Goal: Transaction & Acquisition: Subscribe to service/newsletter

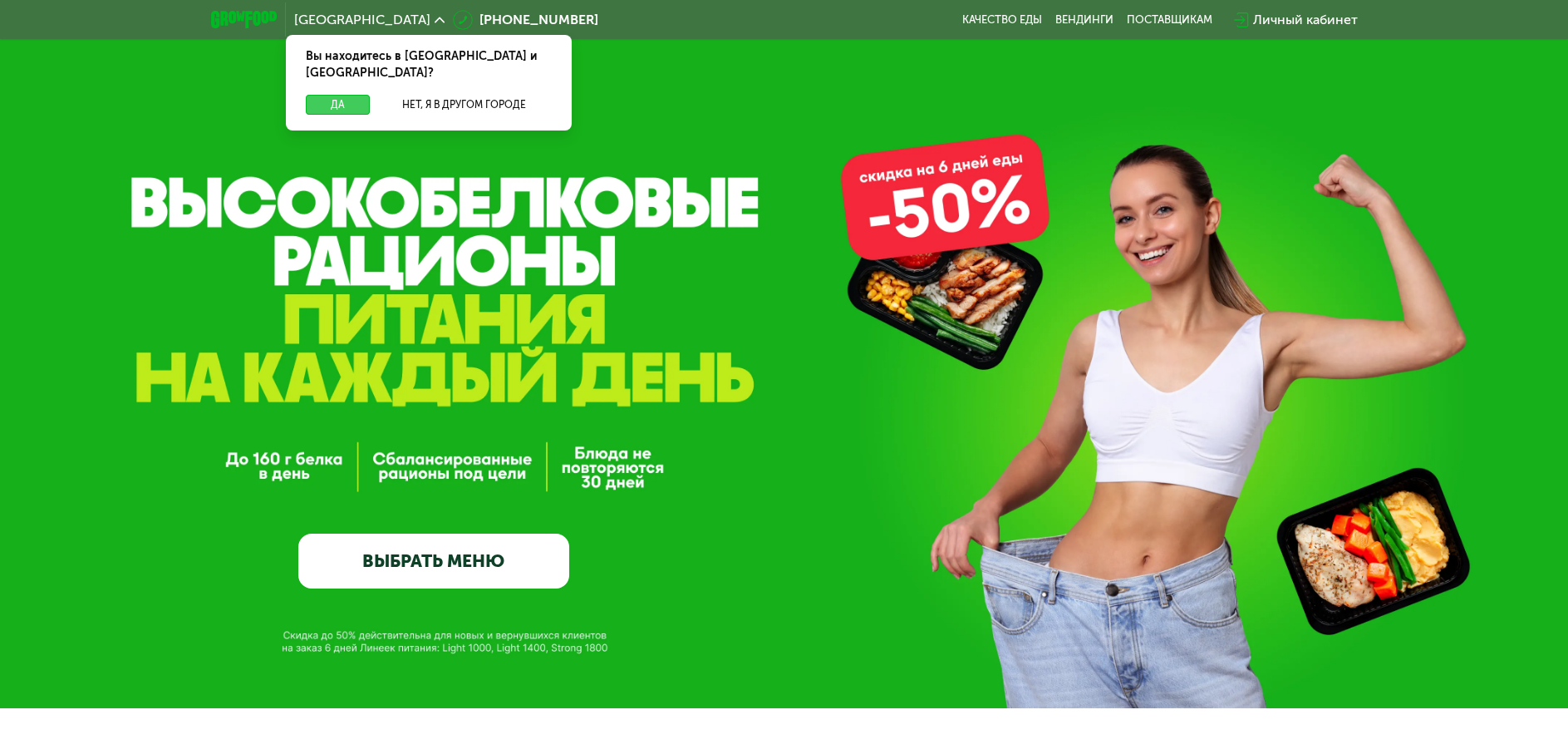
click at [353, 94] on button "Да" at bounding box center [338, 104] width 64 height 20
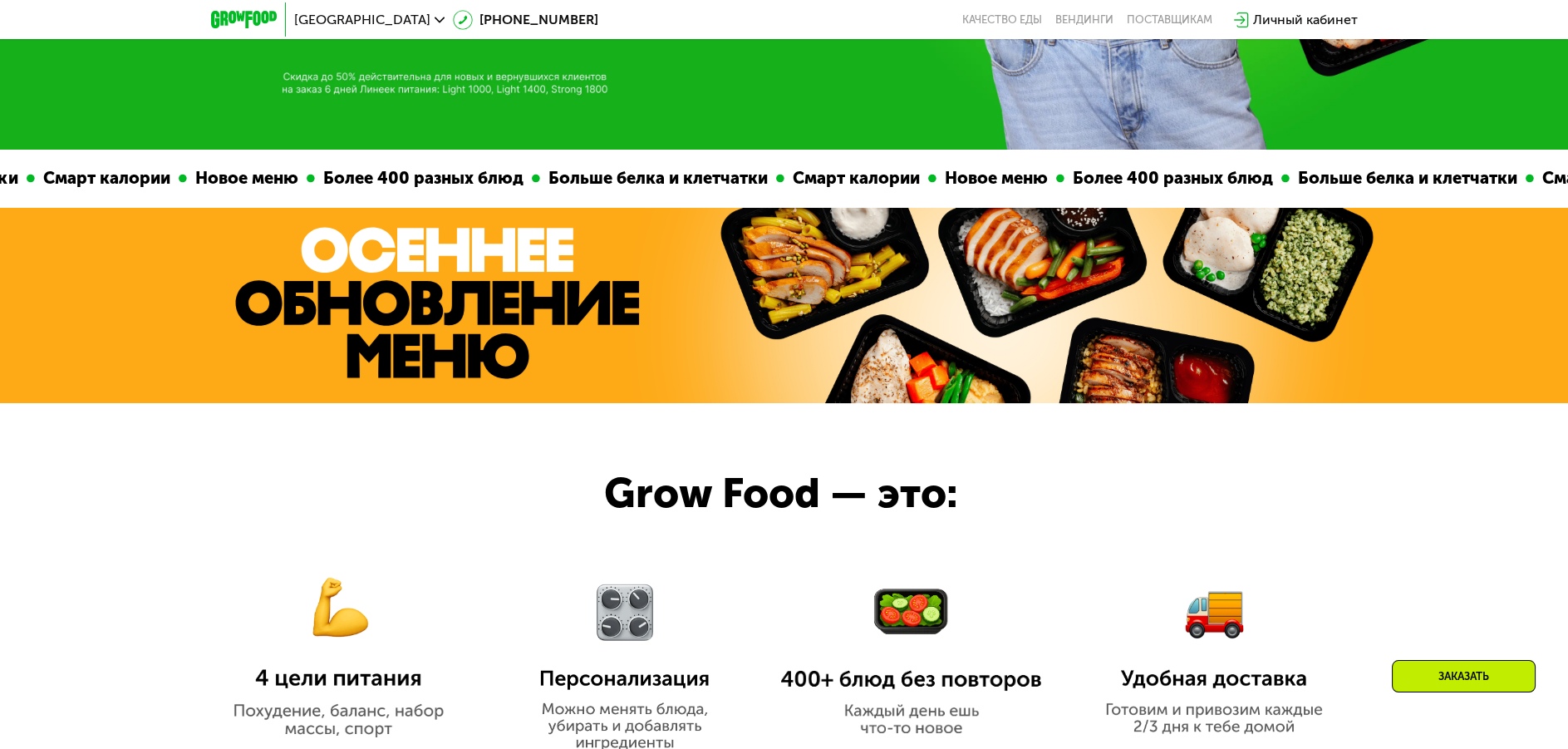
scroll to position [520, 0]
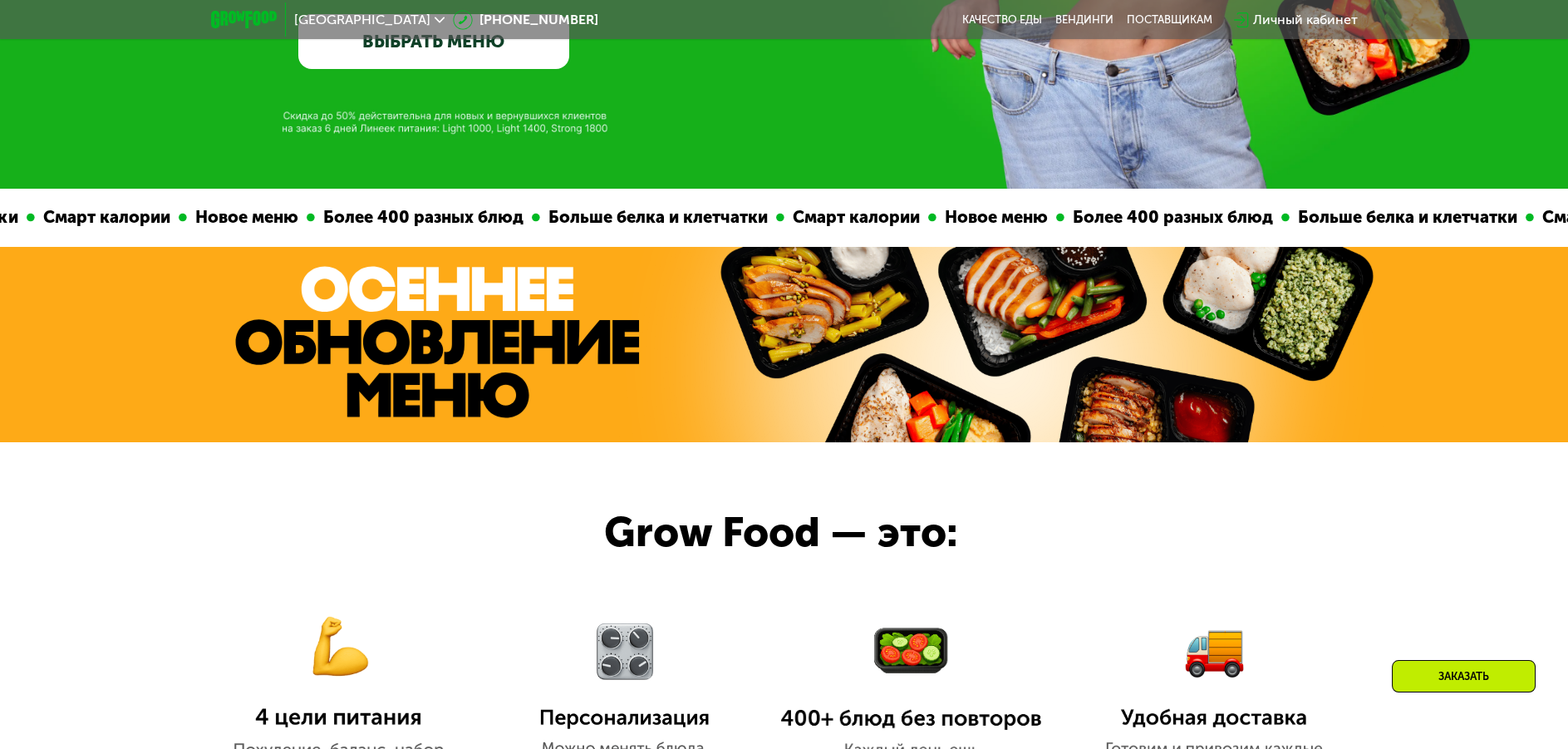
click at [439, 62] on link "ВЫБРАТЬ МЕНЮ" at bounding box center [433, 41] width 271 height 55
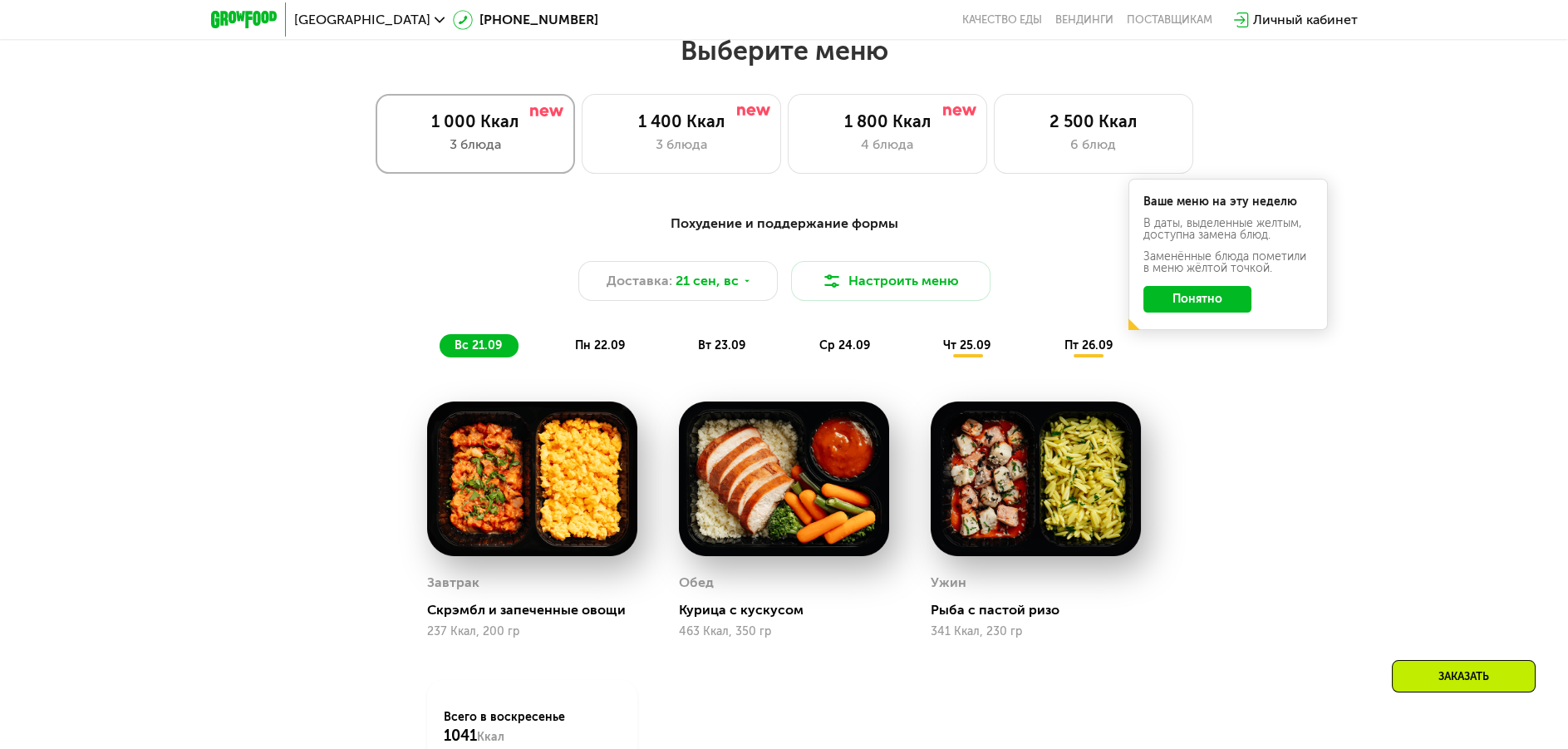
scroll to position [1365, 0]
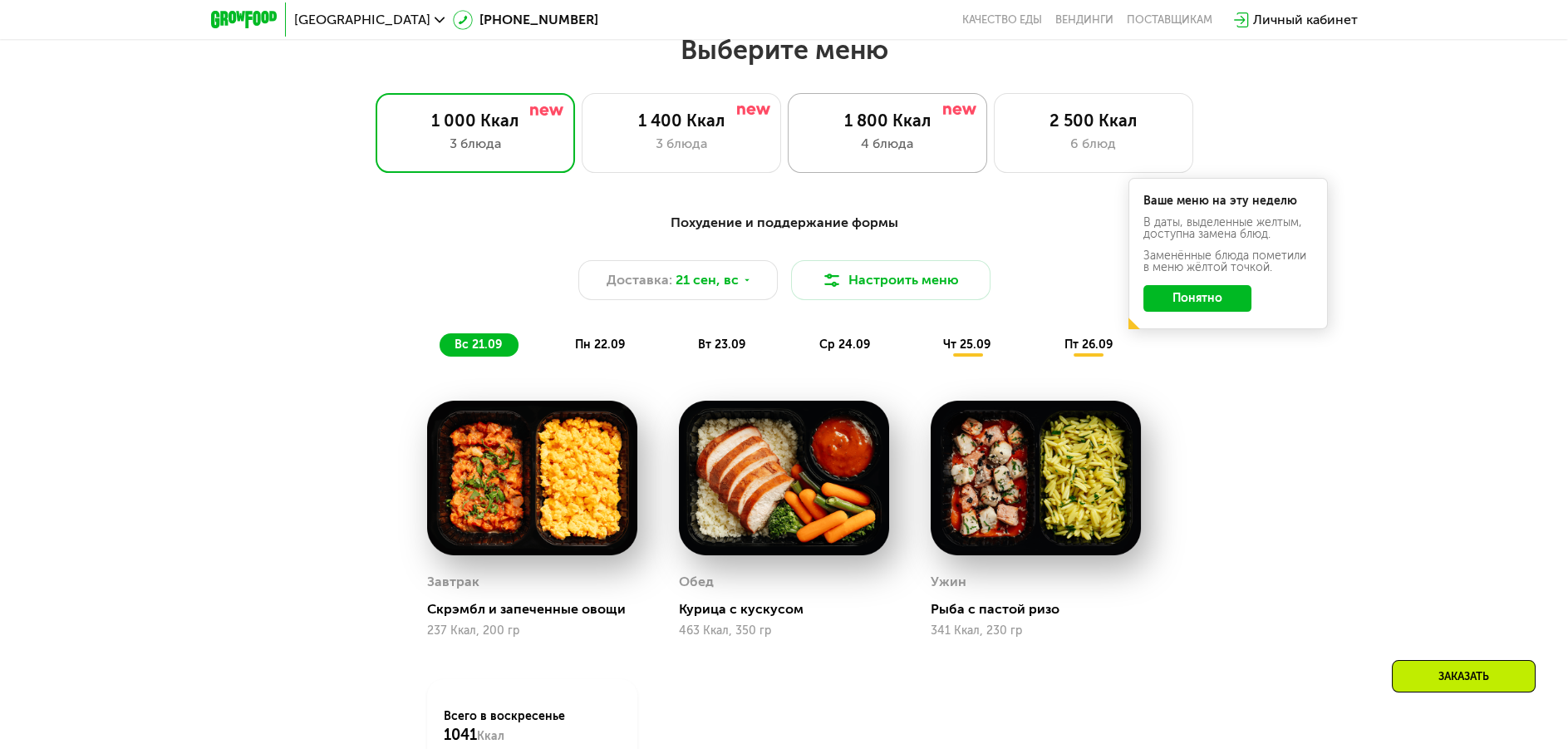
click at [870, 121] on div "1 800 Ккал" at bounding box center [888, 120] width 165 height 20
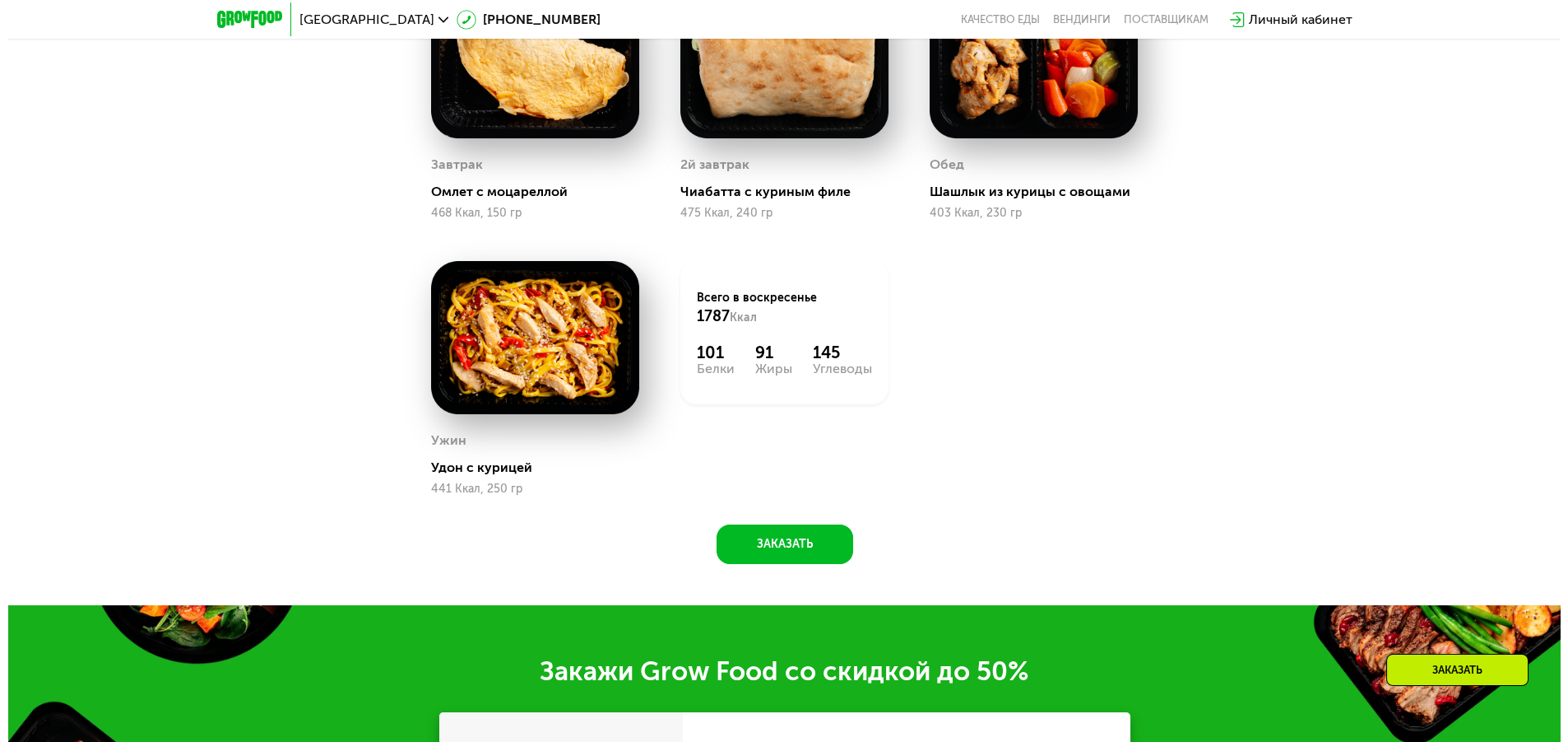
scroll to position [1558, 0]
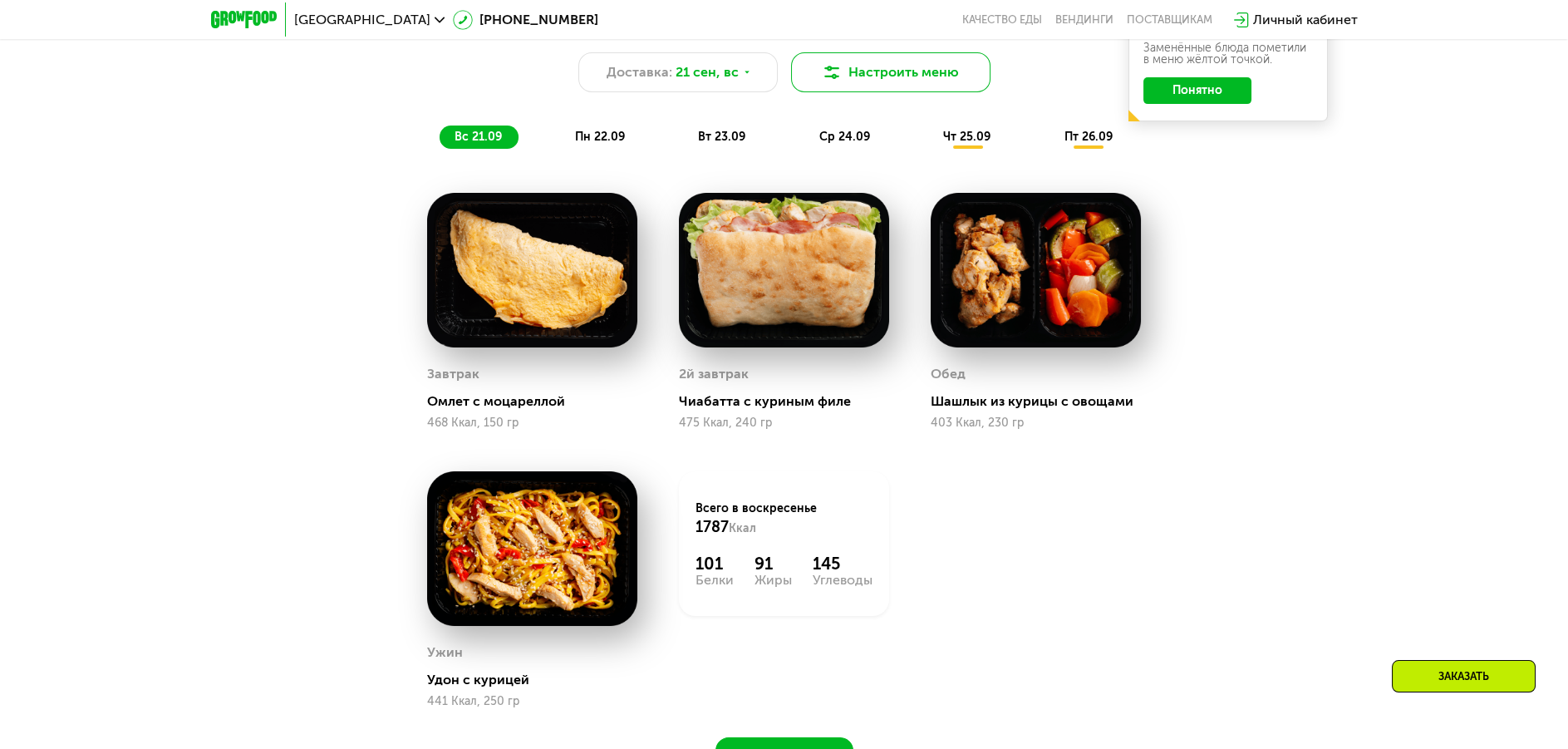
click at [861, 75] on button "Настроить меню" at bounding box center [890, 73] width 200 height 40
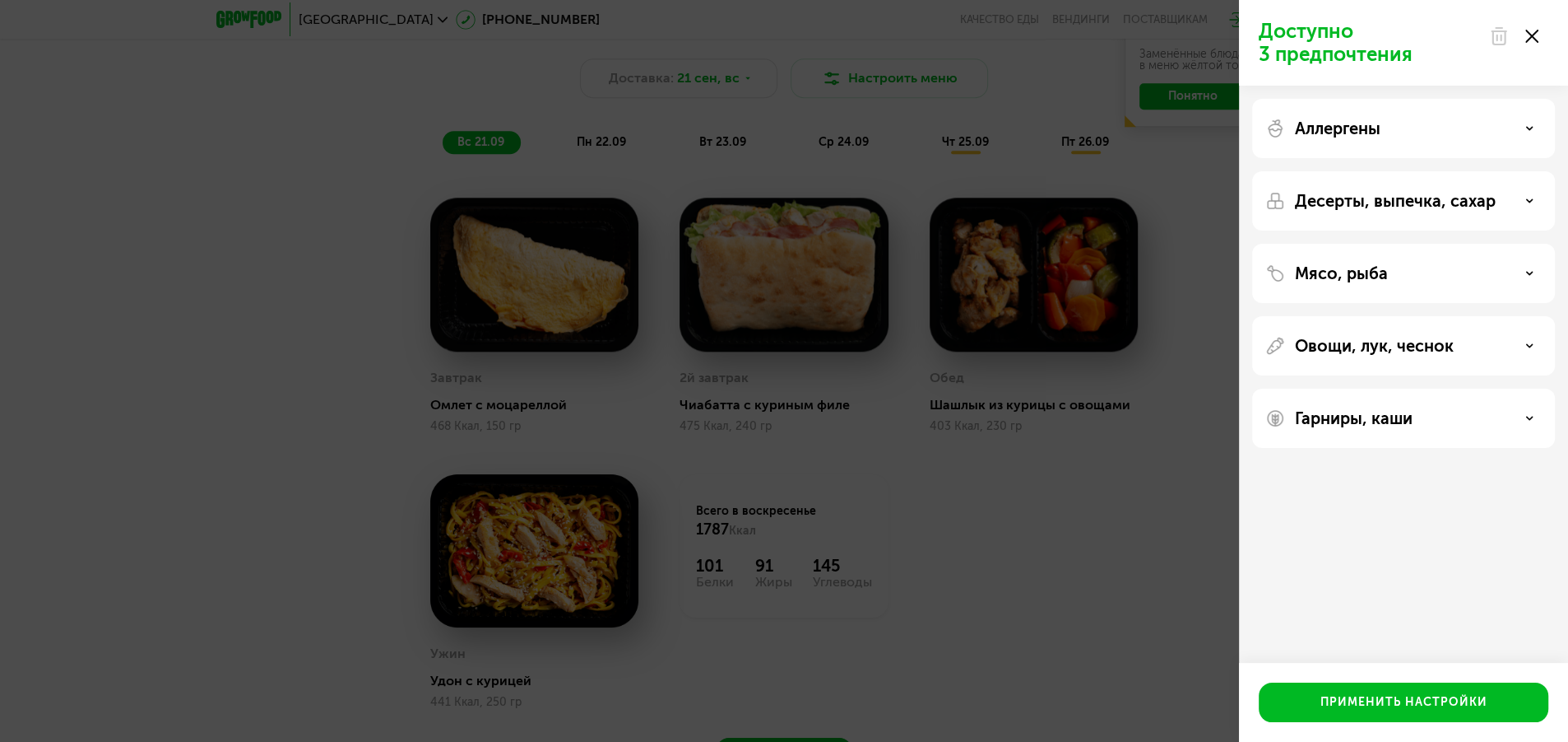
click at [1402, 119] on div "Аллергены" at bounding box center [1403, 128] width 276 height 20
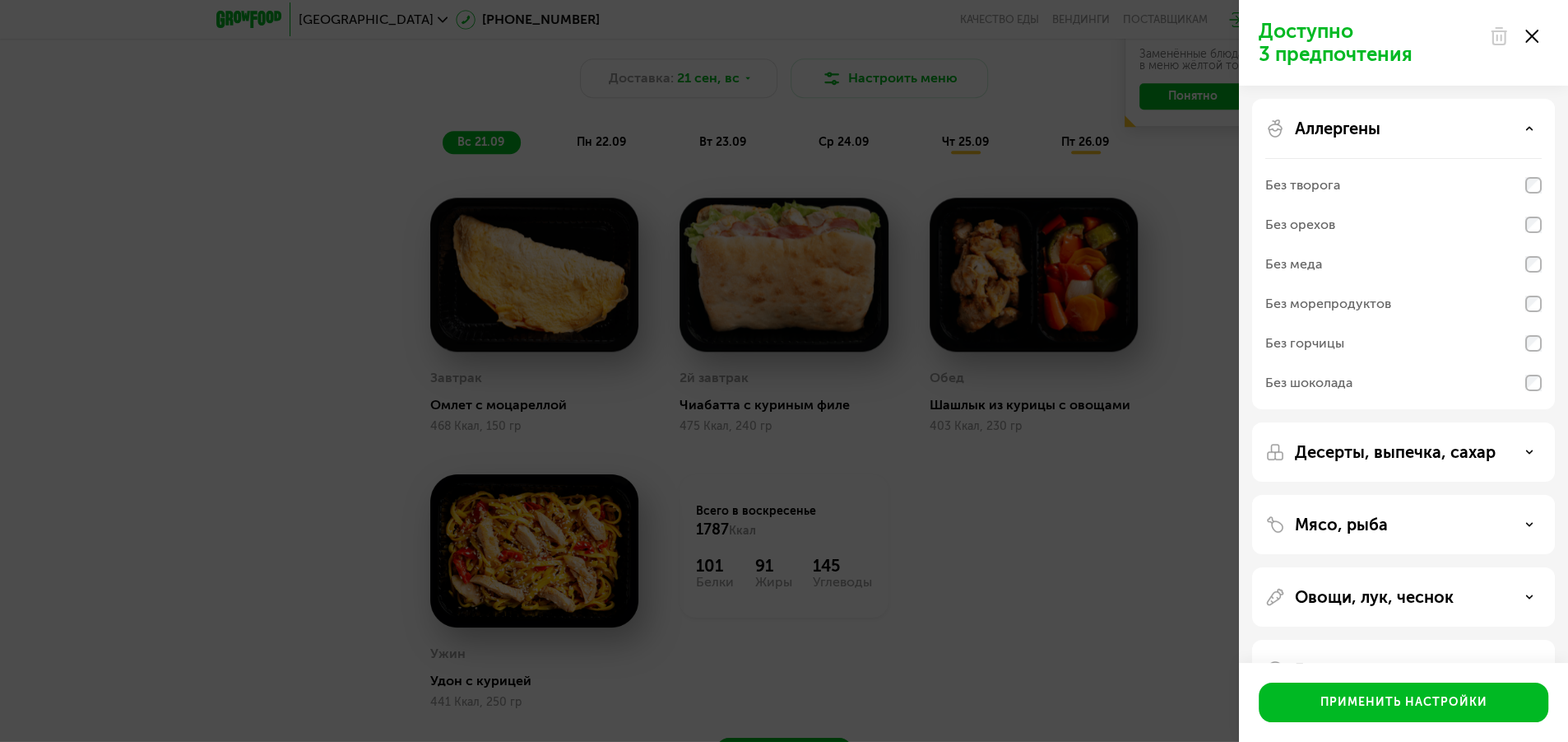
click at [1423, 121] on div "Аллергены" at bounding box center [1403, 128] width 276 height 20
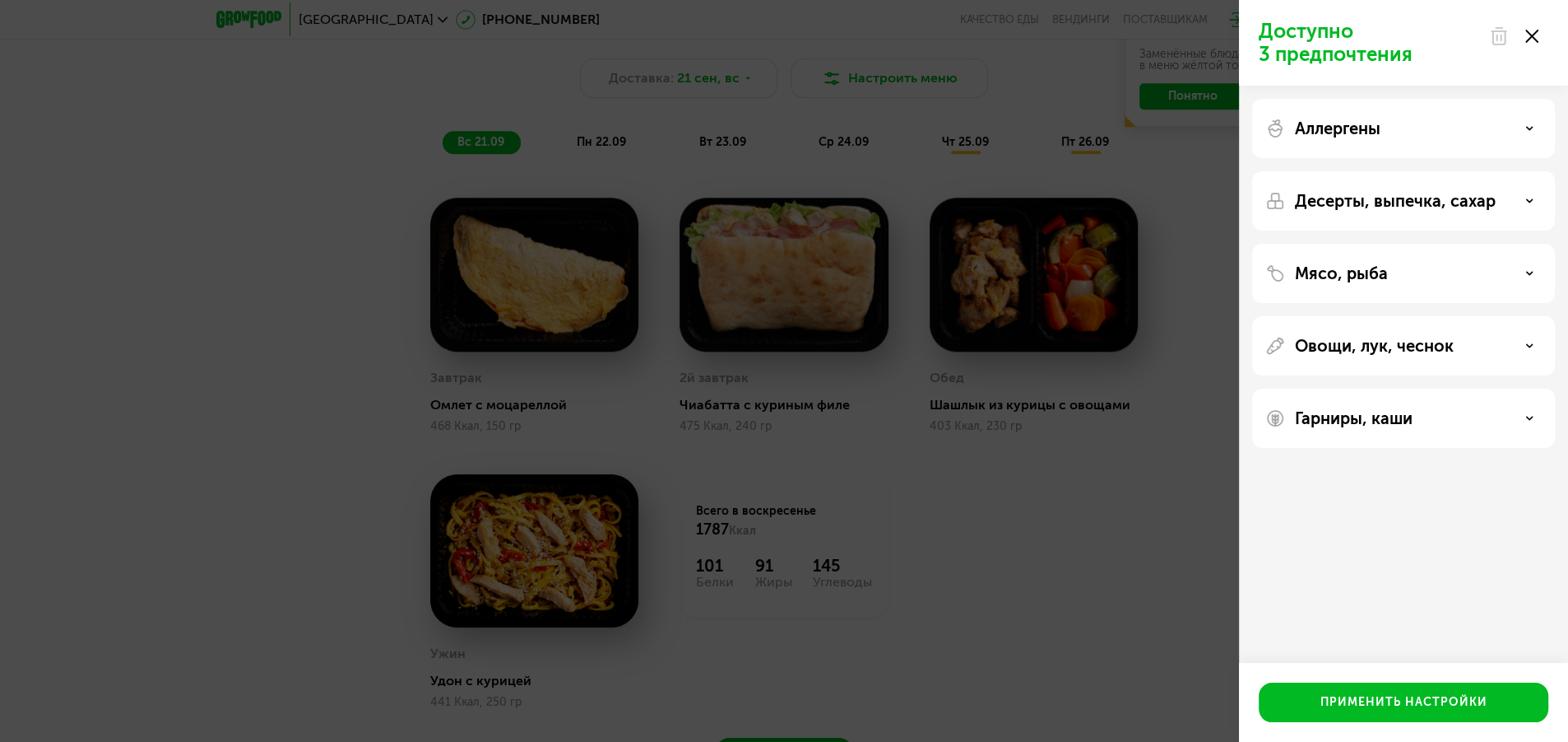
click at [1384, 197] on p "Десерты, выпечка, сахар" at bounding box center [1396, 201] width 201 height 20
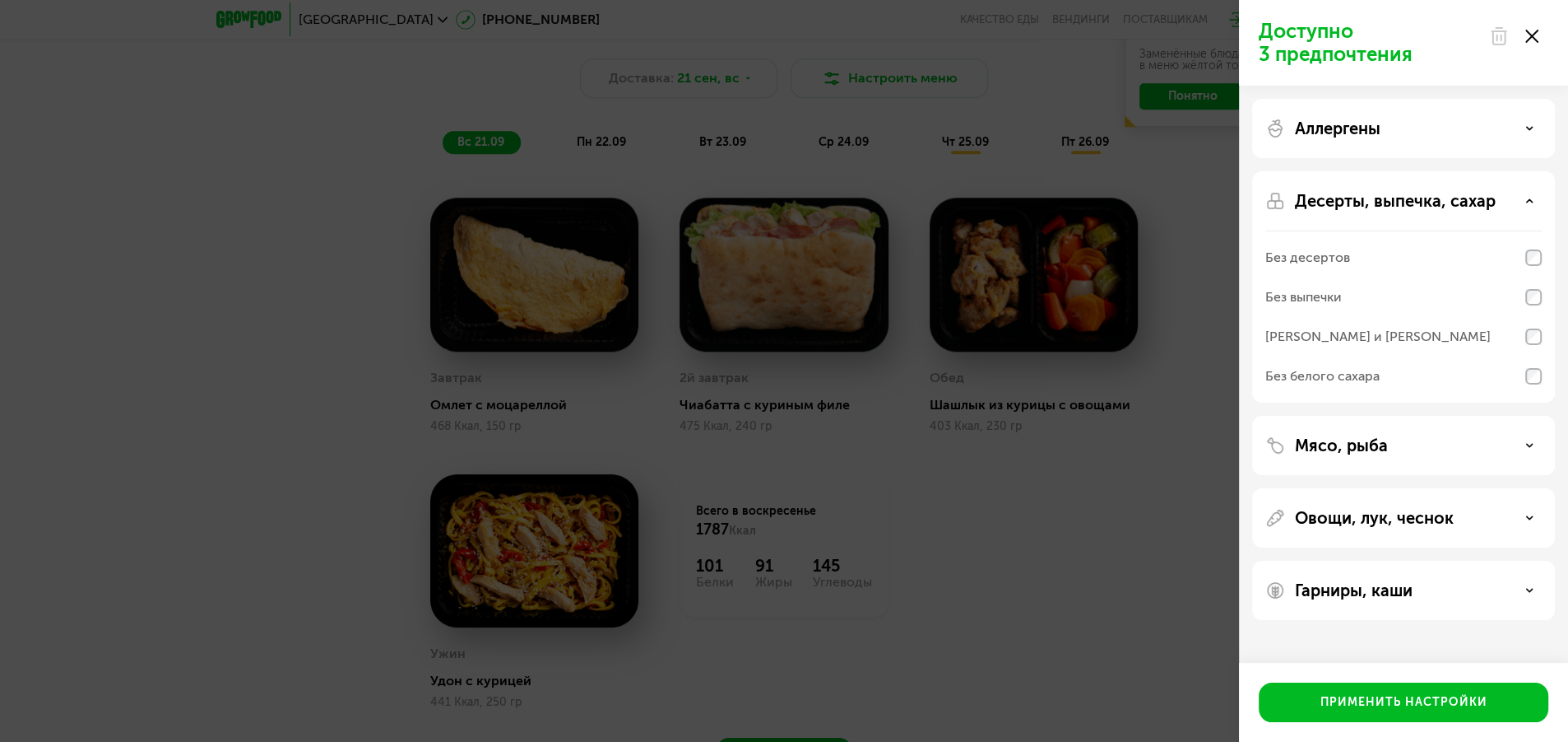
click at [1384, 192] on p "Десерты, выпечка, сахар" at bounding box center [1396, 201] width 201 height 20
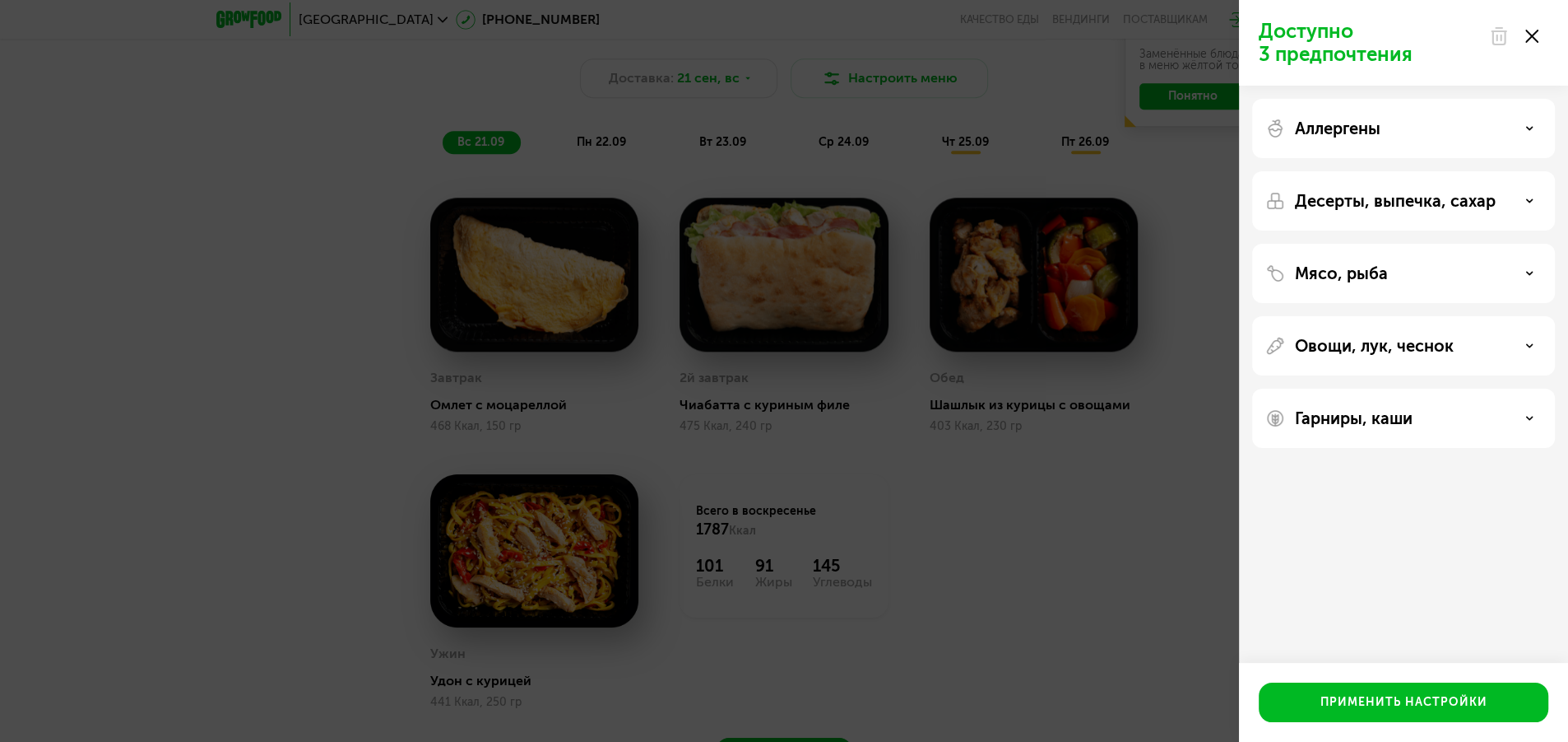
click at [1383, 253] on div "Мясо, рыба" at bounding box center [1404, 274] width 303 height 59
click at [1431, 265] on div "Мясо, рыба" at bounding box center [1403, 274] width 276 height 20
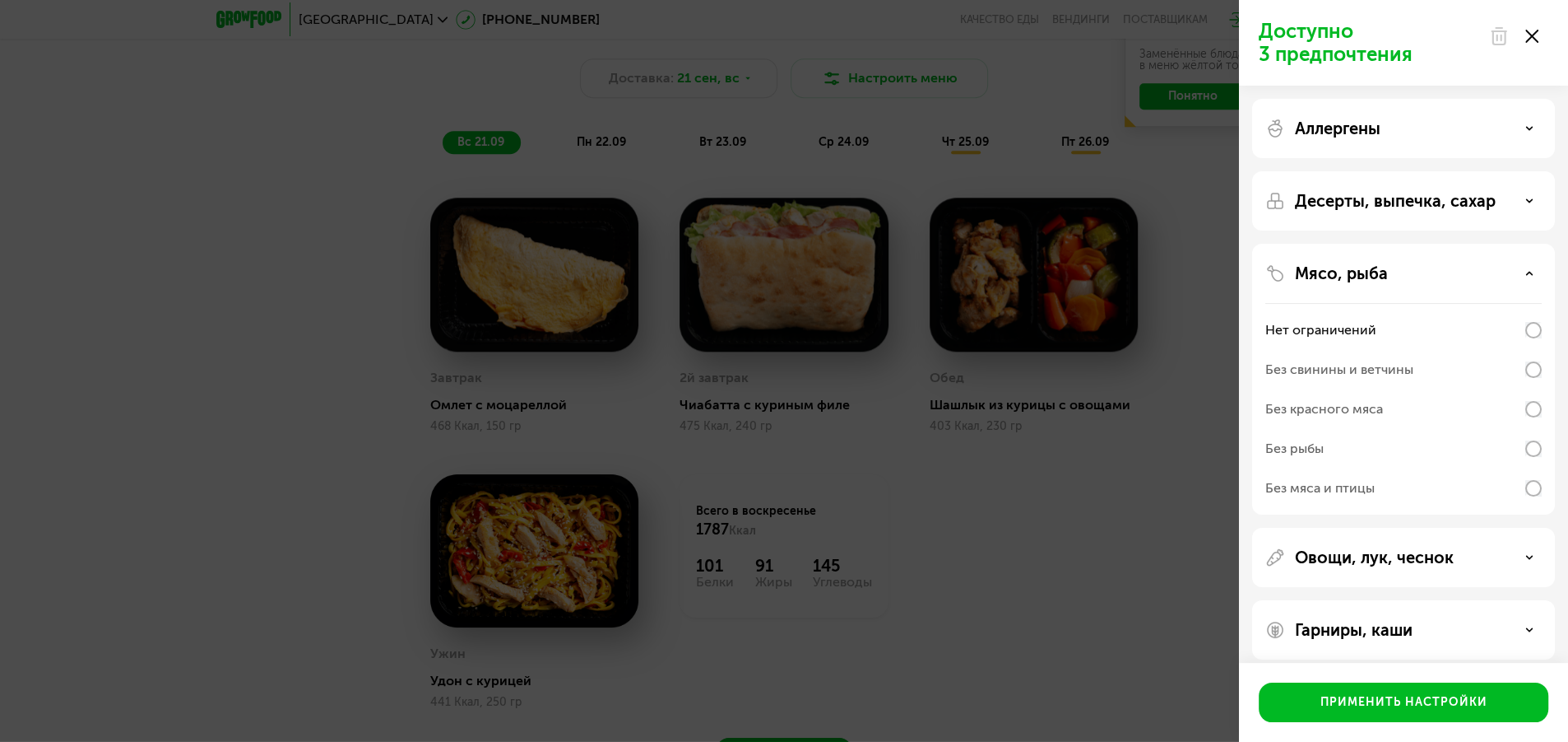
click at [1429, 270] on div "Мясо, рыба" at bounding box center [1403, 274] width 276 height 20
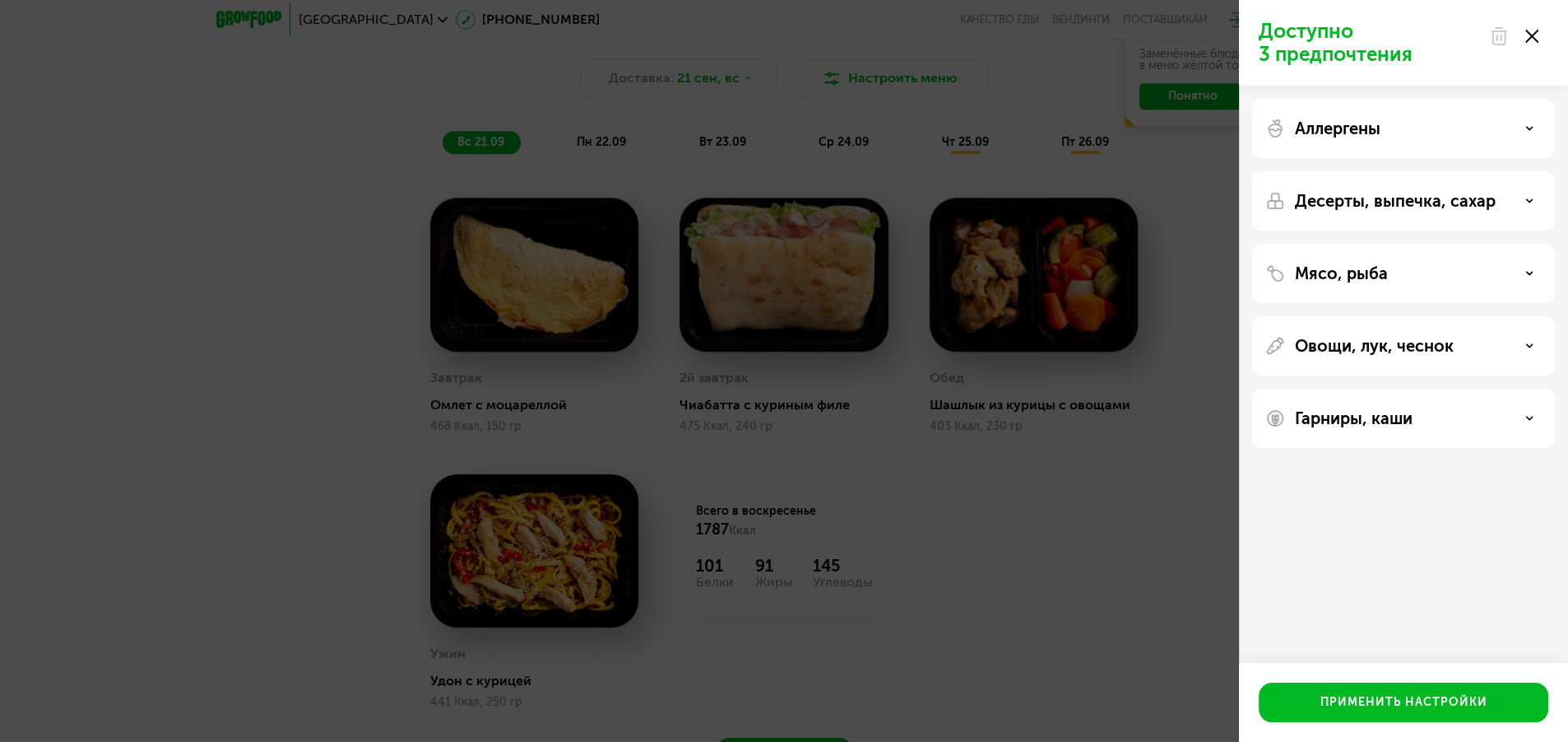
click at [1427, 355] on div "Овощи, лук, чеснок" at bounding box center [1404, 345] width 303 height 59
click at [1486, 347] on div "Овощи, лук, чеснок" at bounding box center [1403, 345] width 276 height 20
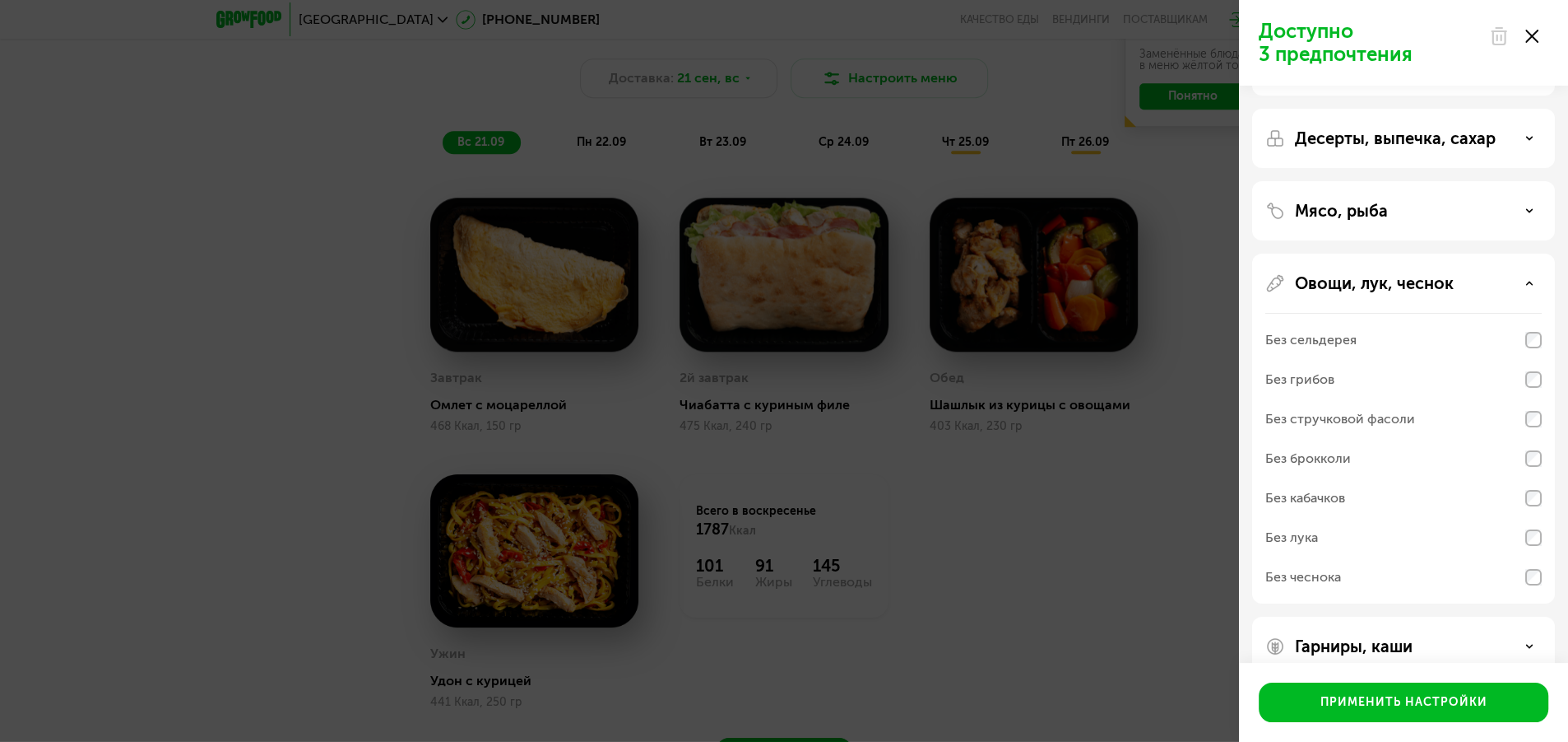
scroll to position [93, 0]
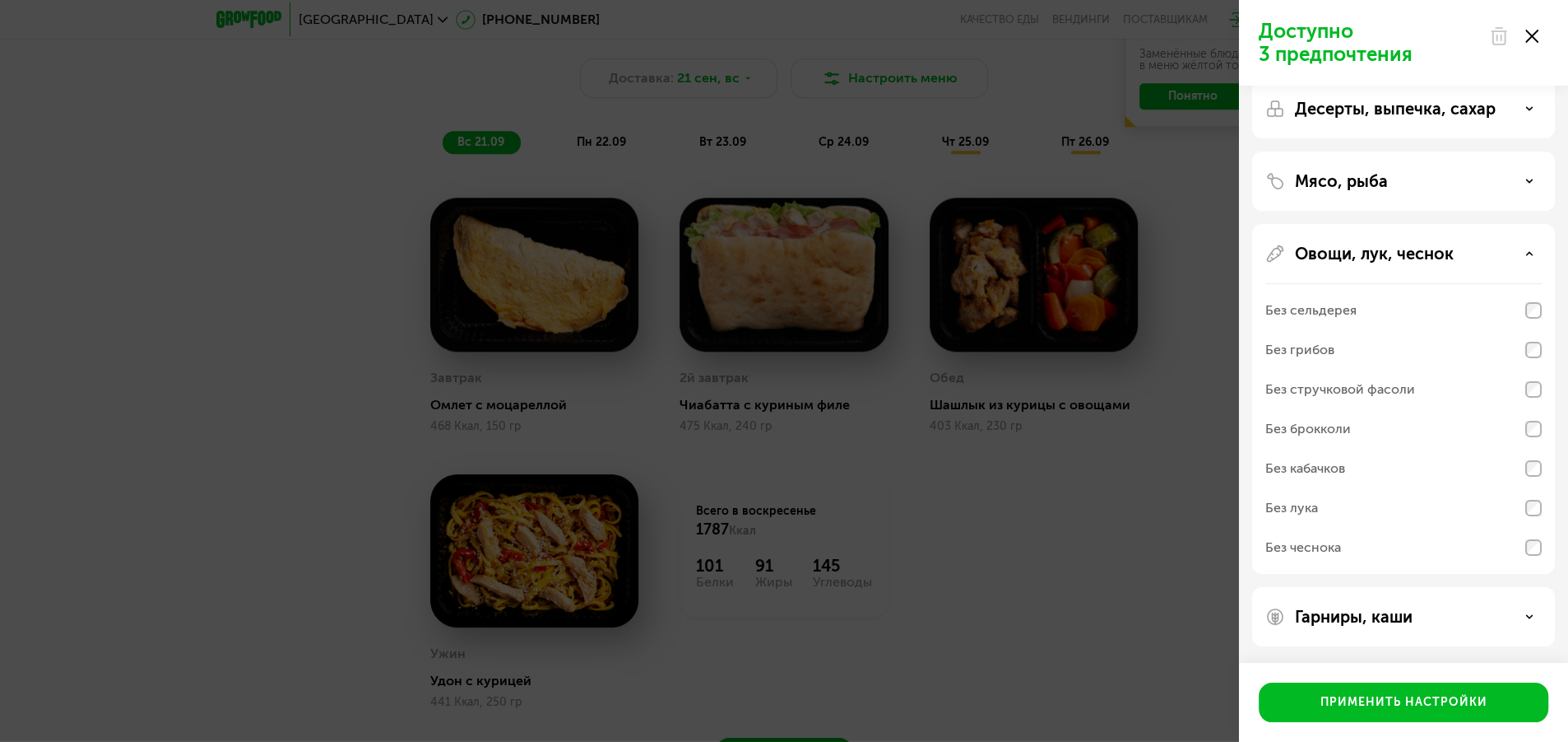
click at [1473, 257] on div "Овощи, лук, чеснок" at bounding box center [1403, 254] width 276 height 20
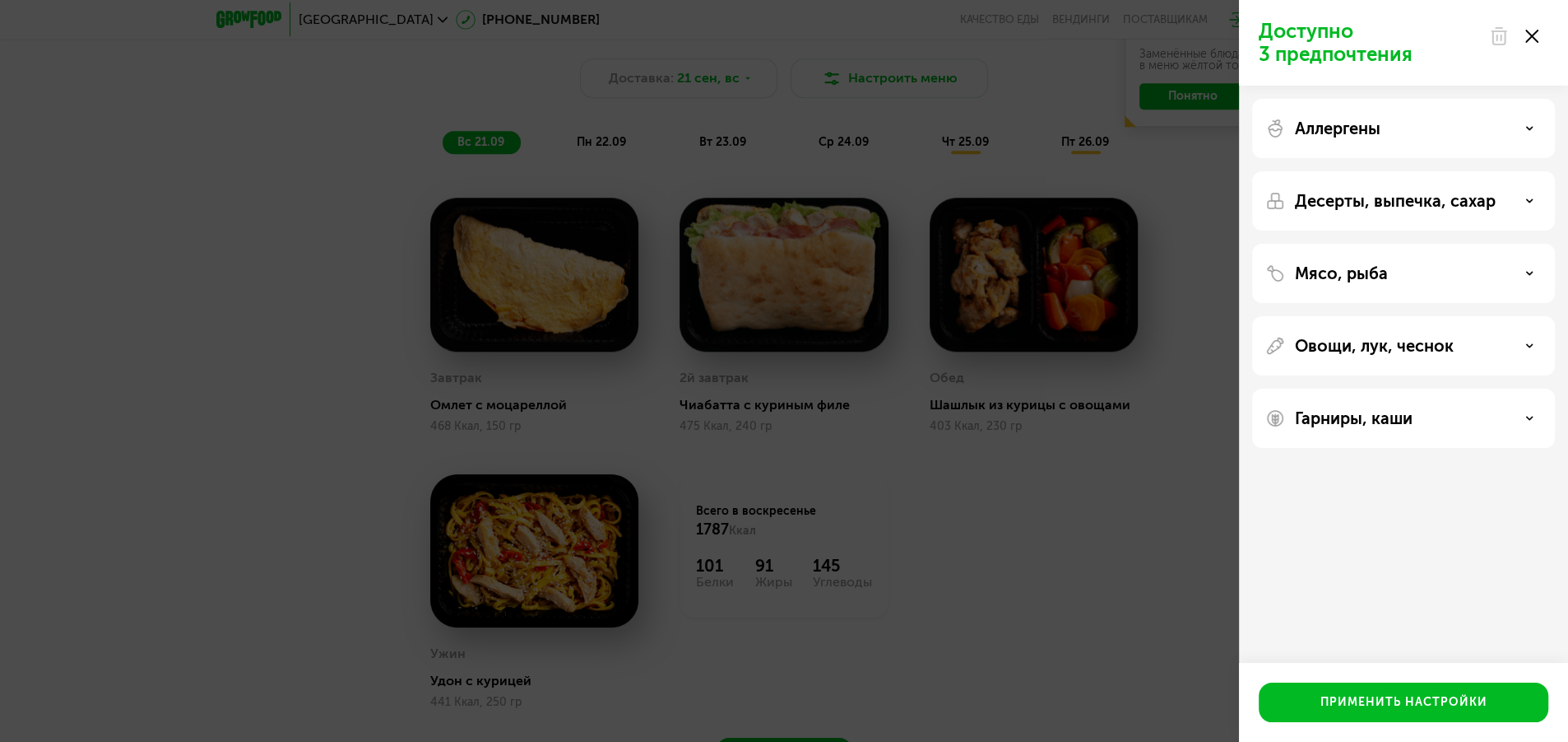
click at [1453, 410] on div "Гарниры, каши" at bounding box center [1403, 418] width 276 height 20
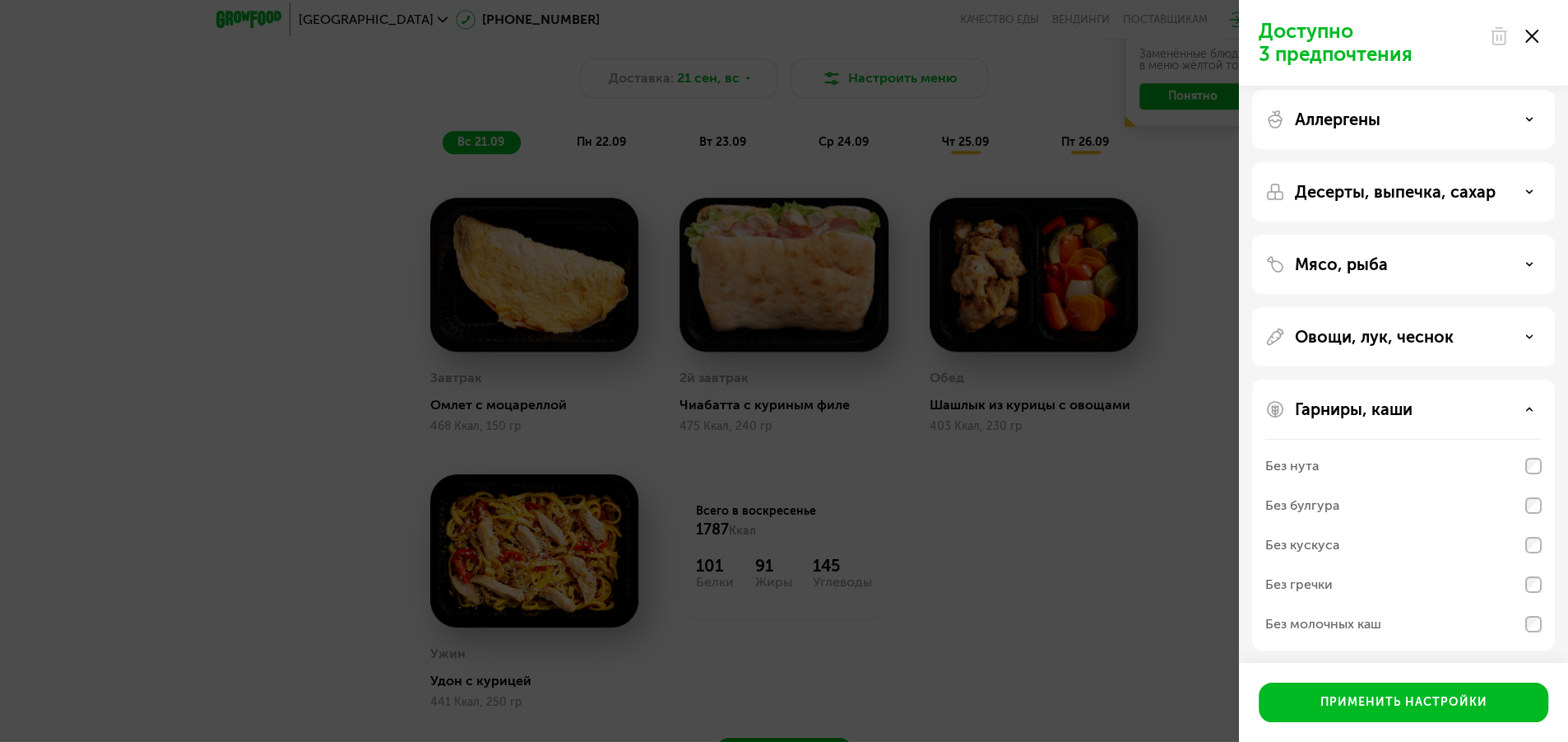
scroll to position [13, 0]
click at [1470, 402] on div "Гарниры, каши" at bounding box center [1403, 405] width 276 height 20
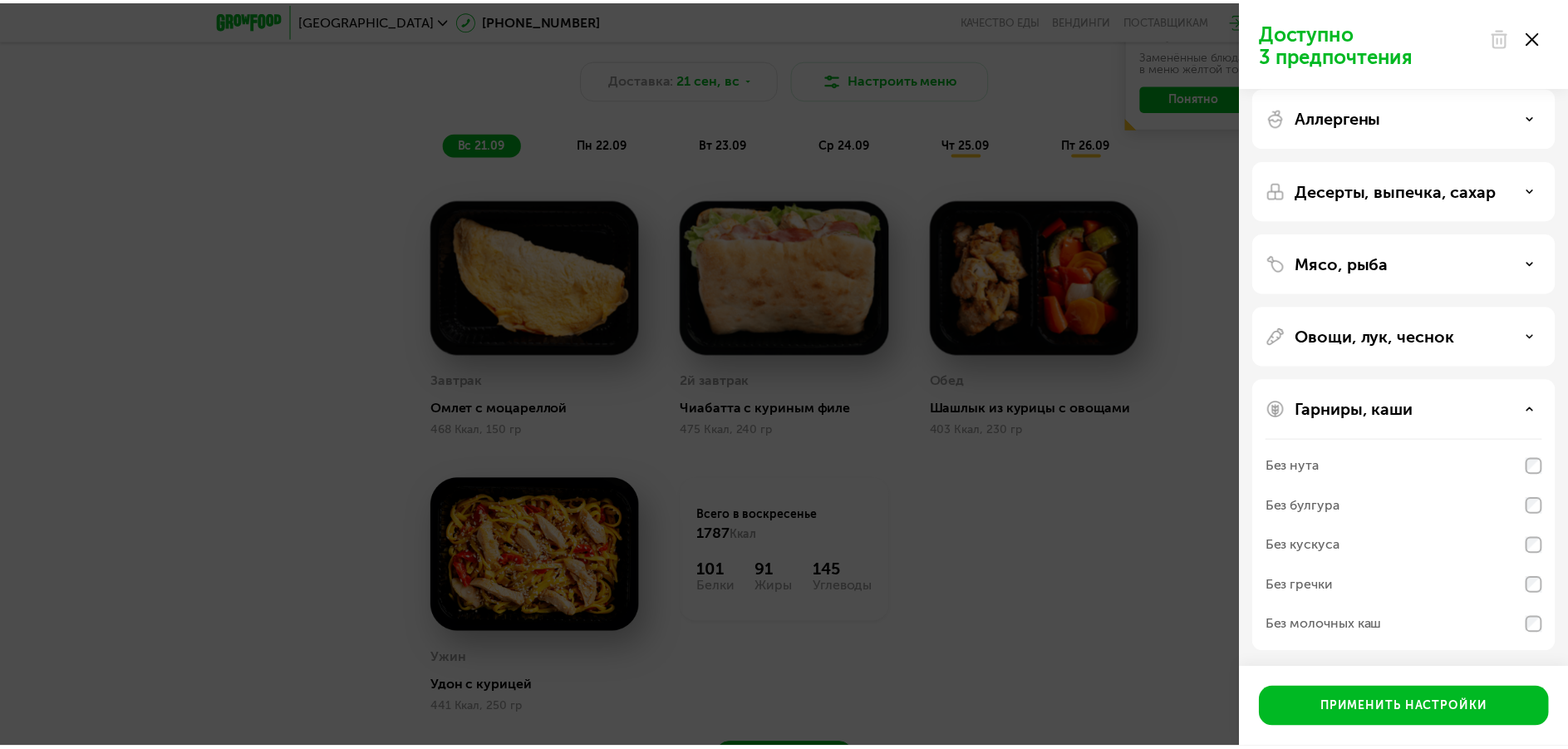
scroll to position [0, 0]
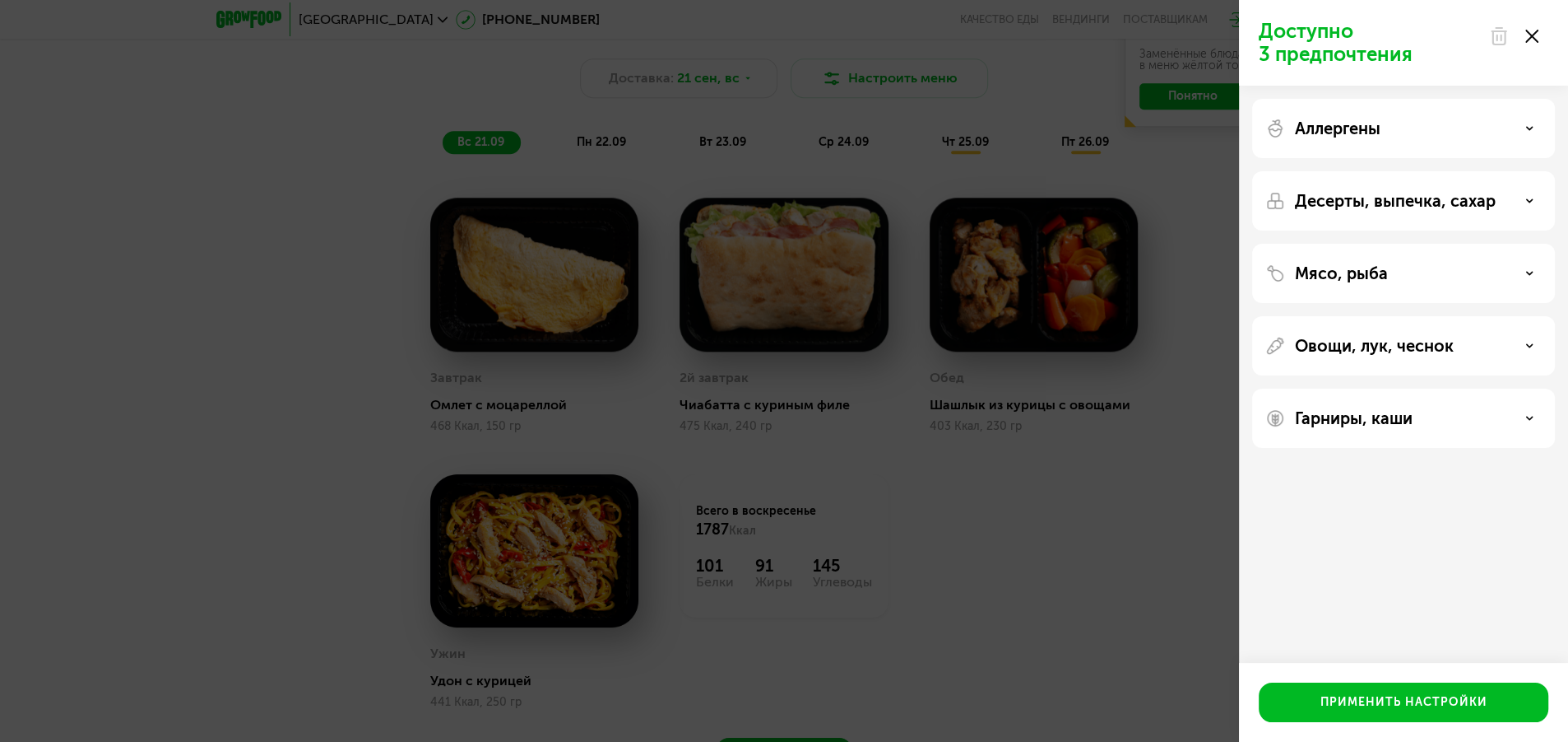
click at [1533, 36] on use at bounding box center [1532, 35] width 13 height 13
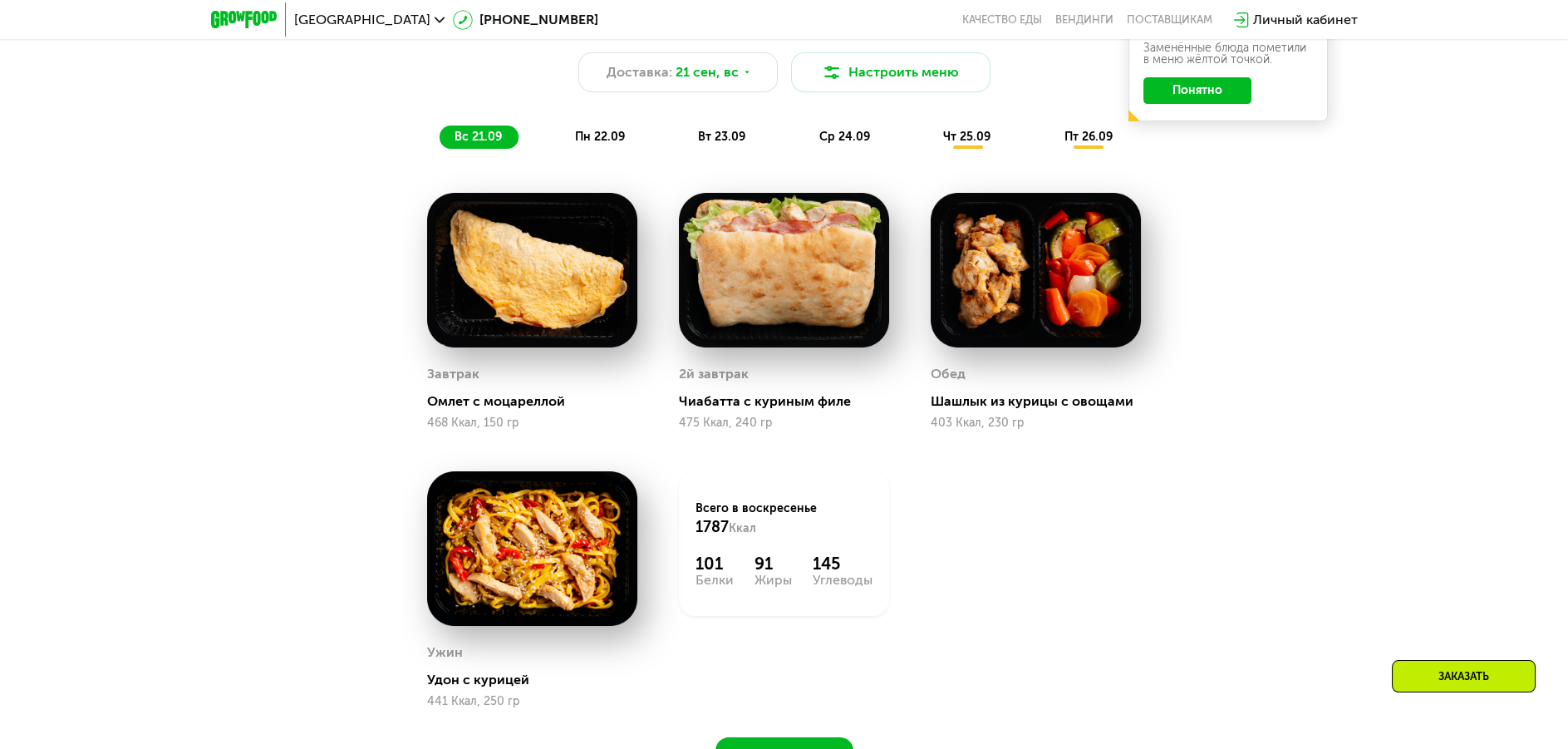
click at [617, 138] on span "пн 22.09" at bounding box center [600, 136] width 50 height 14
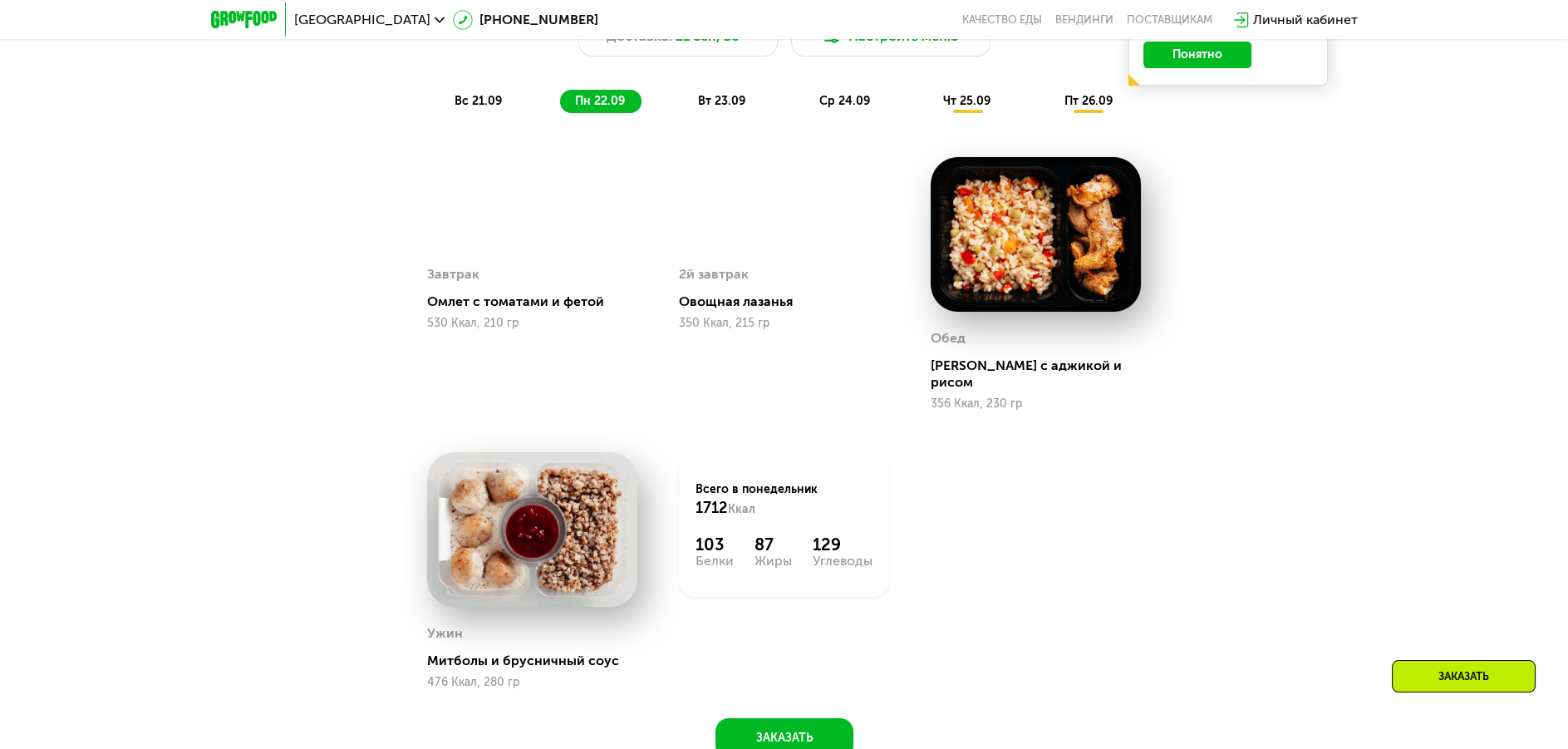
scroll to position [1573, 0]
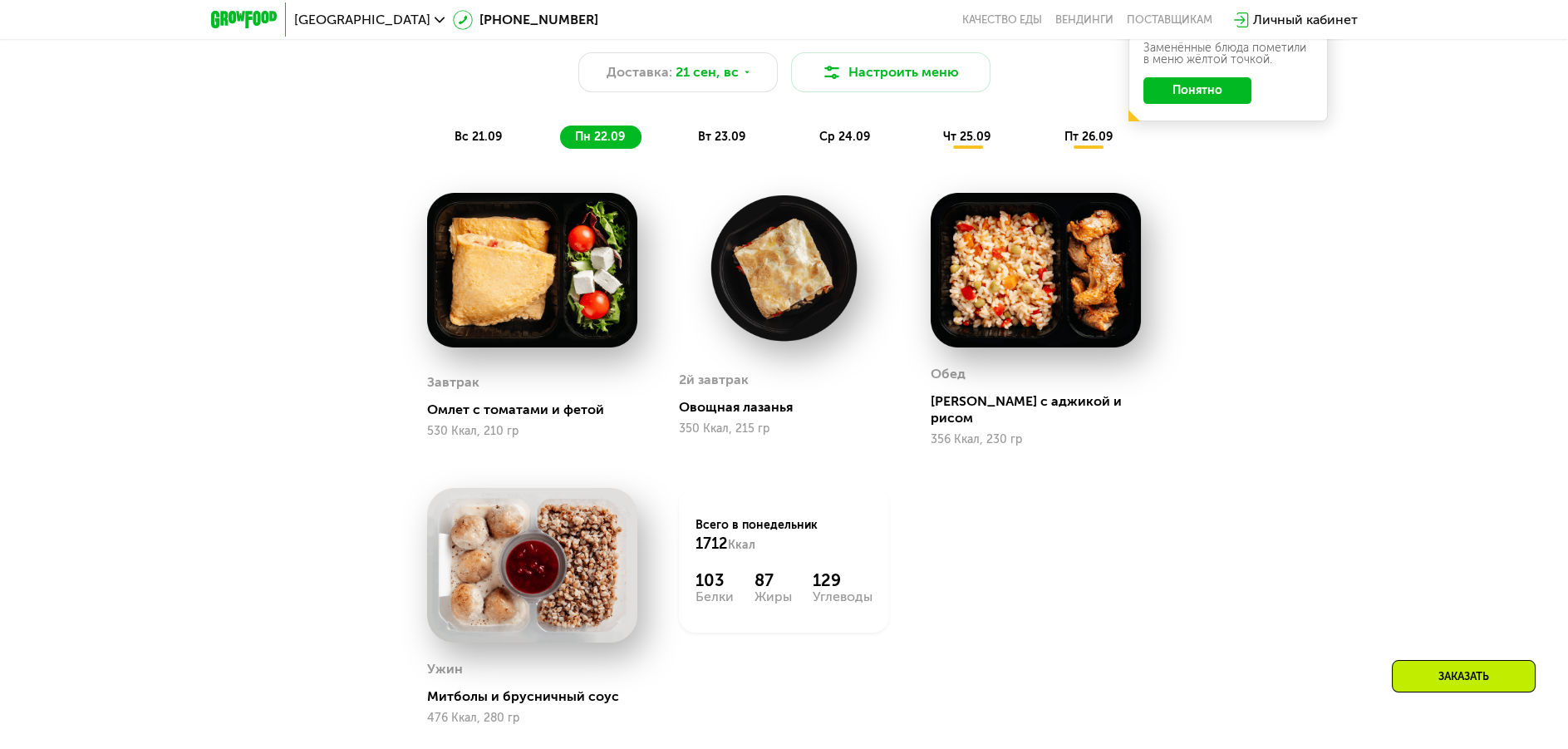
click at [716, 144] on span "вт 23.09" at bounding box center [722, 136] width 48 height 14
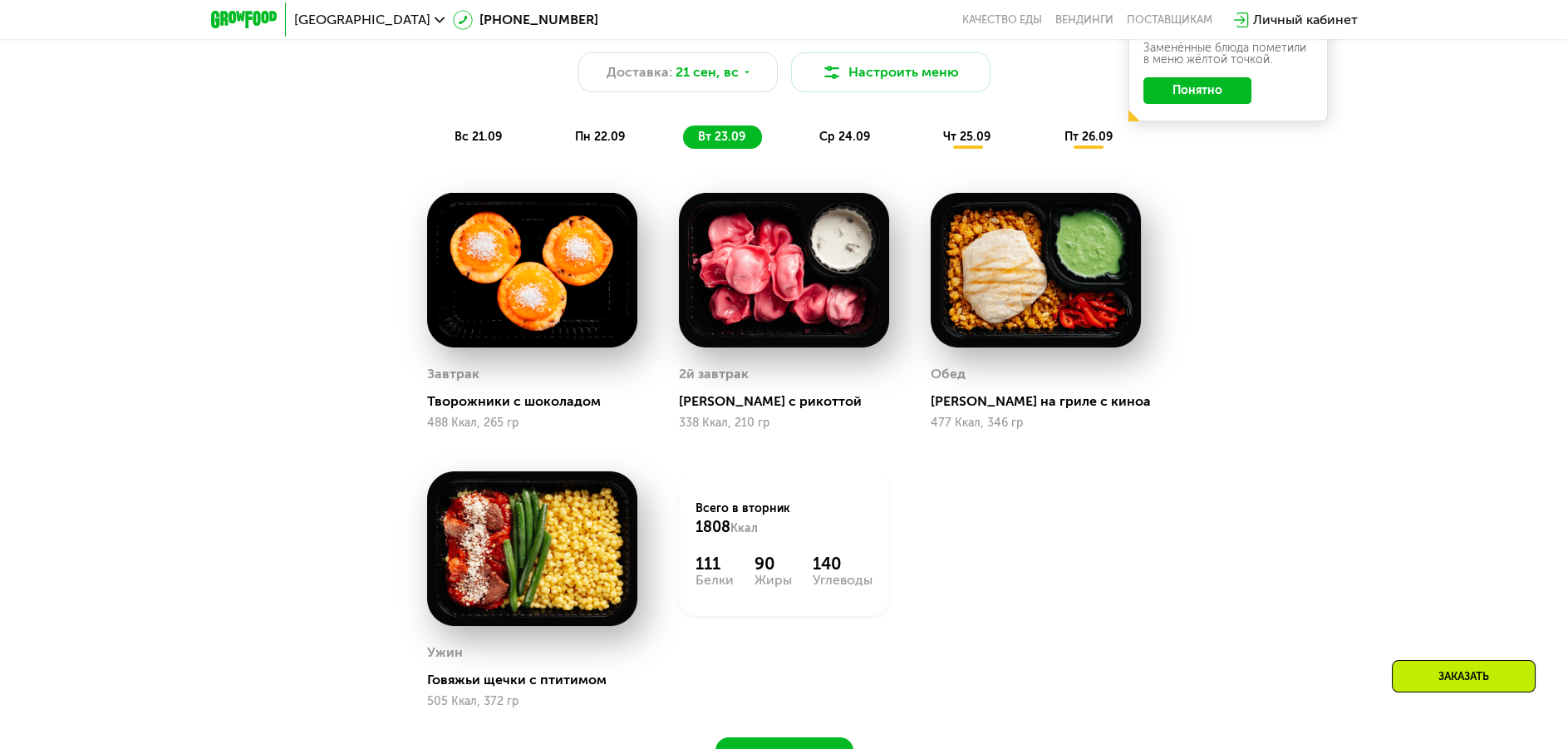
click at [833, 142] on span "ср 24.09" at bounding box center [845, 136] width 51 height 14
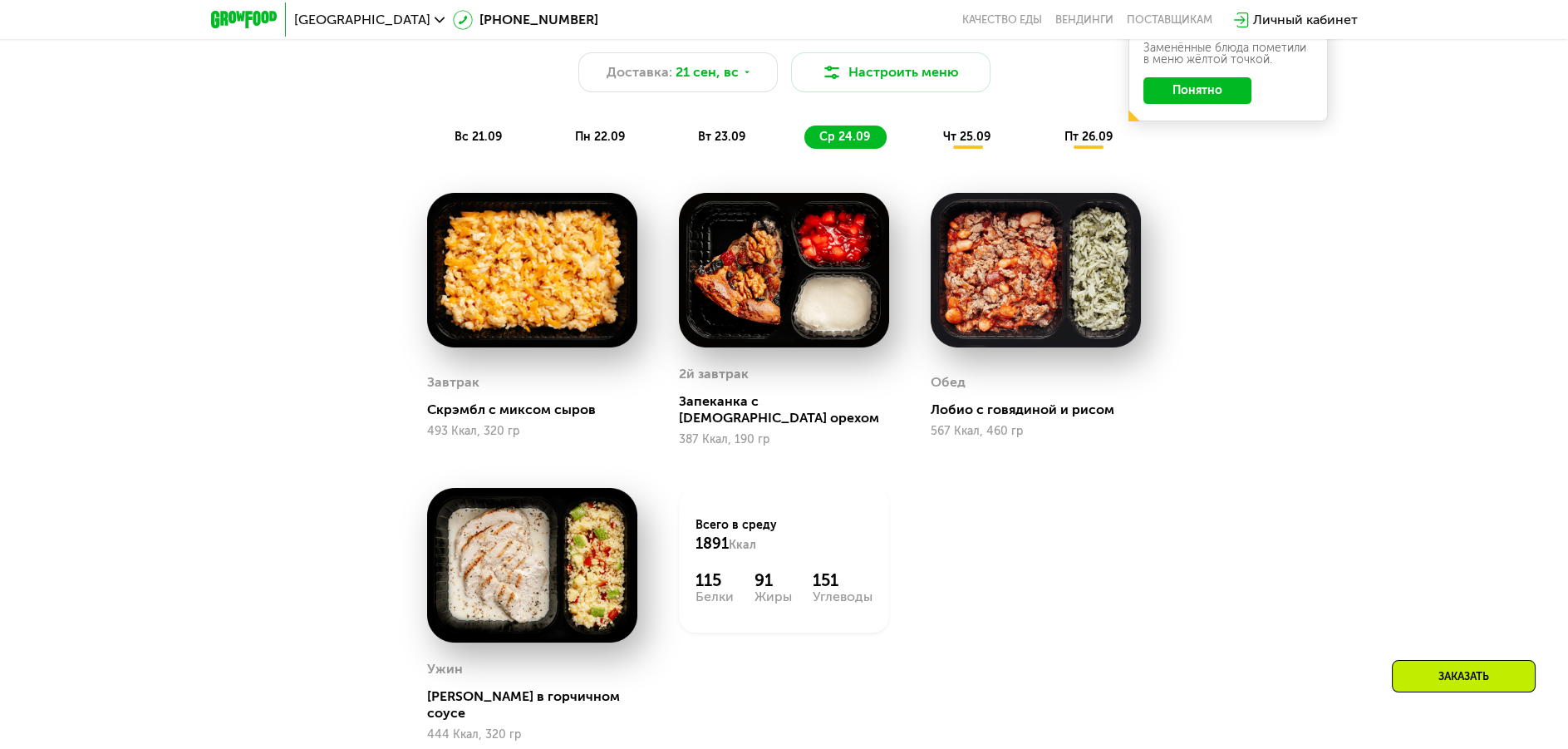
click at [973, 144] on span "чт 25.09" at bounding box center [967, 136] width 48 height 14
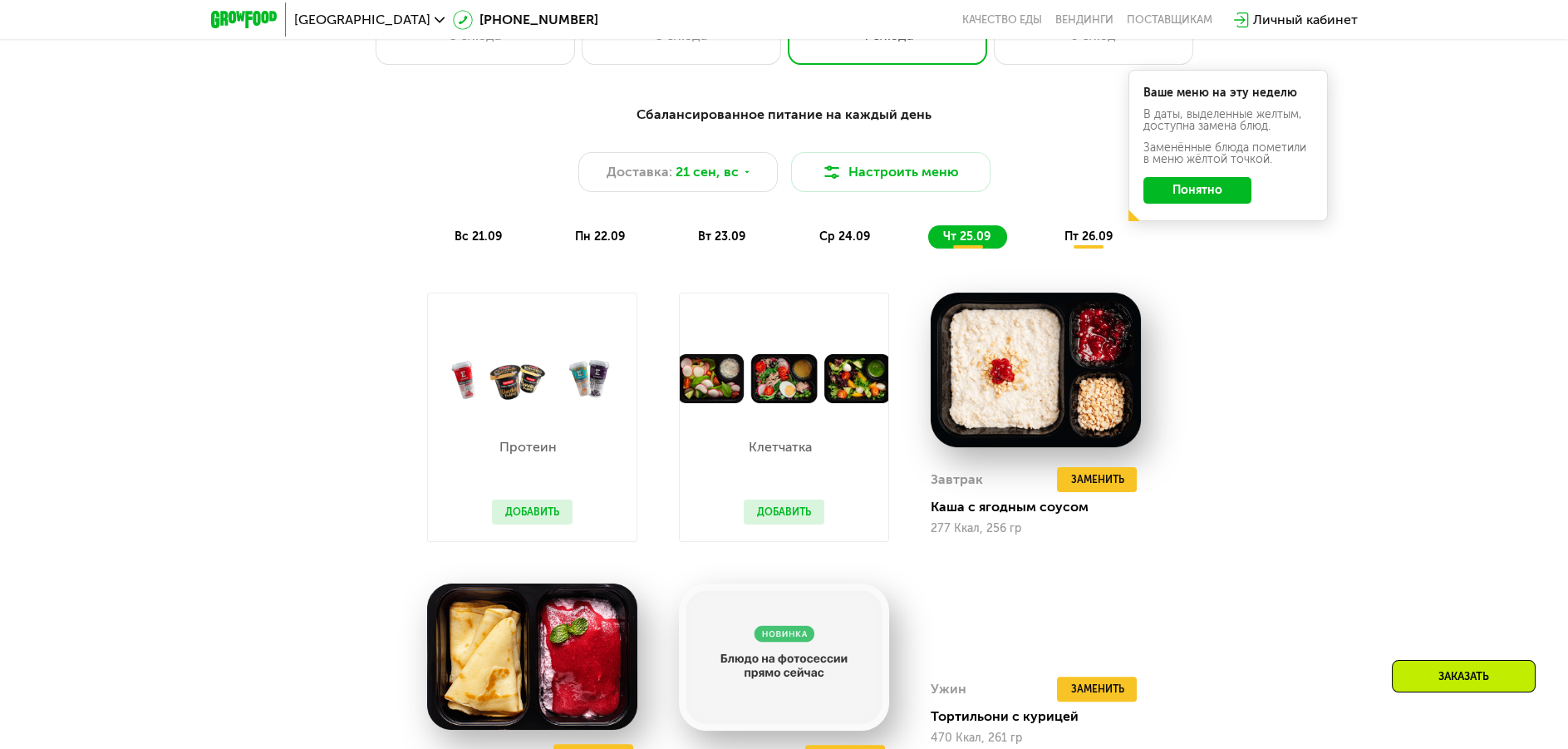
scroll to position [1469, 0]
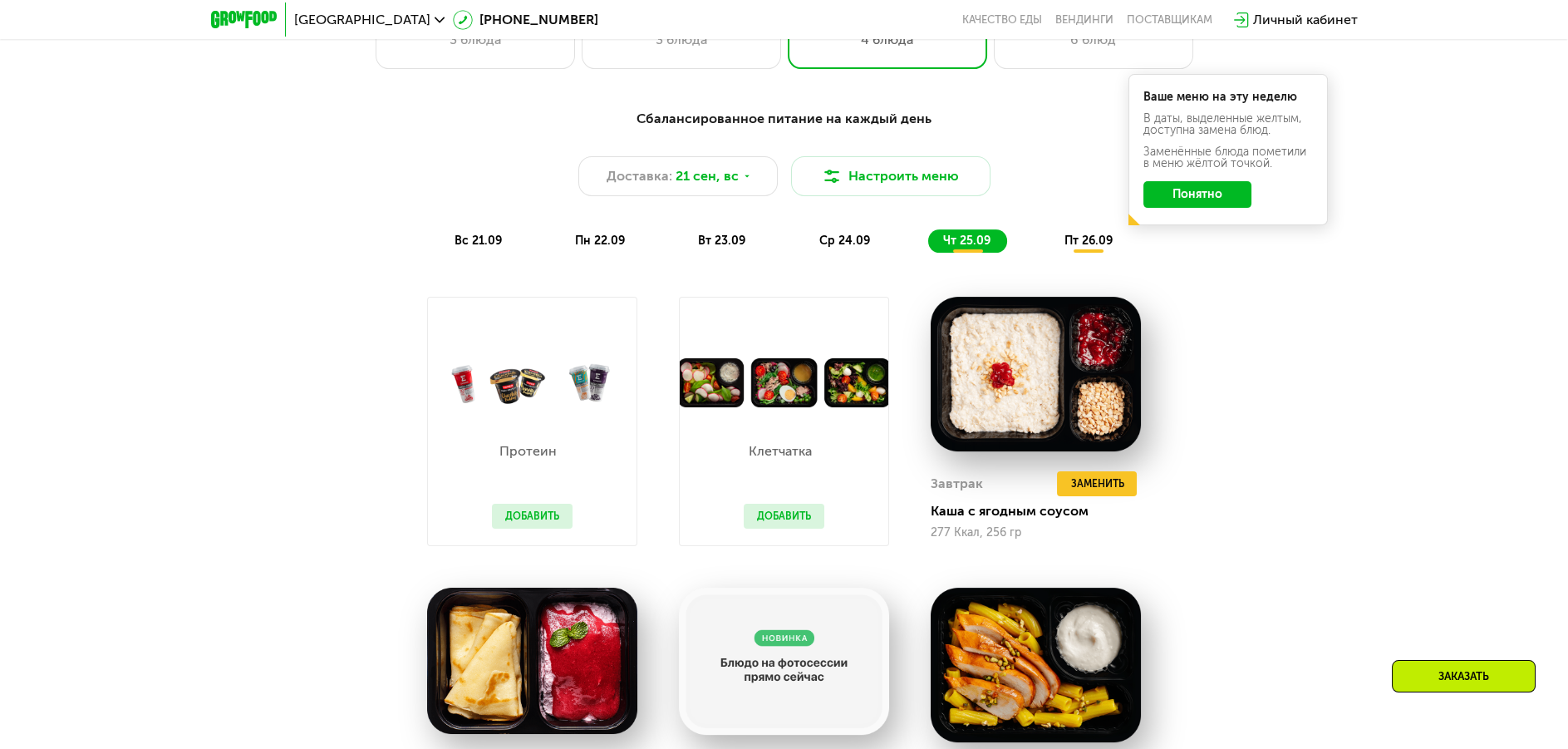
click at [1065, 242] on span "пт 26.09" at bounding box center [1088, 240] width 49 height 14
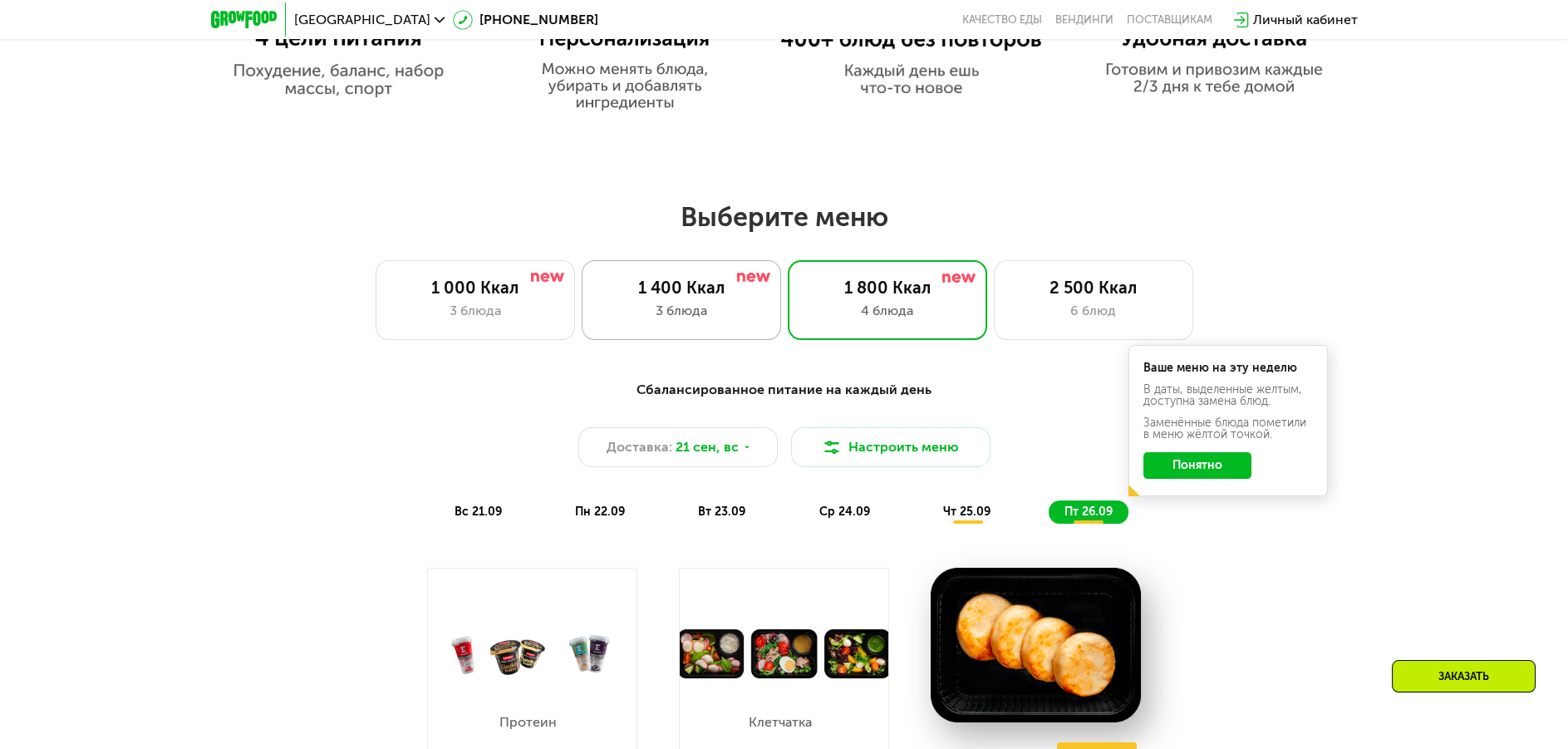
scroll to position [1157, 0]
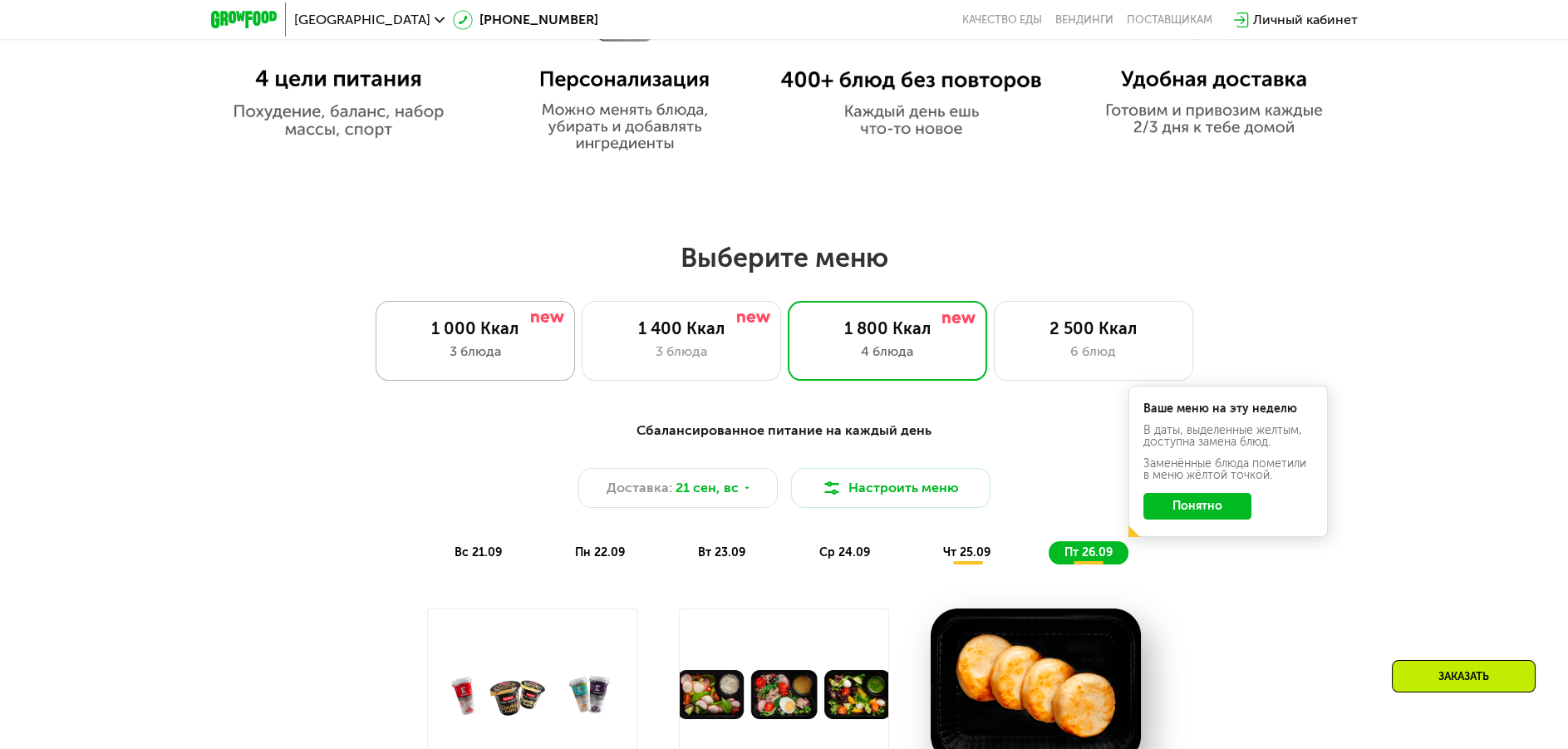
click at [478, 370] on div "1 000 Ккал 3 блюда" at bounding box center [475, 341] width 200 height 79
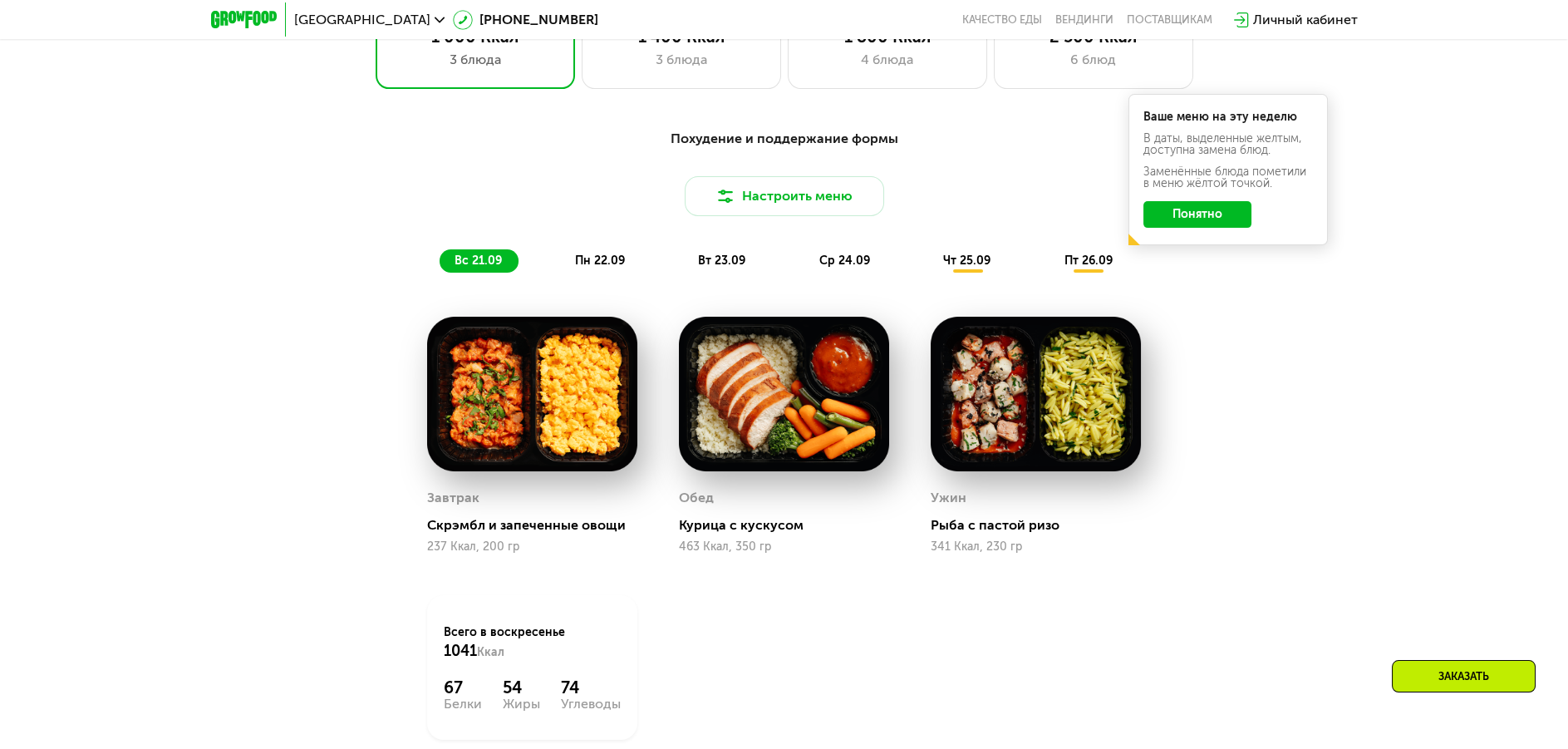
scroll to position [1469, 0]
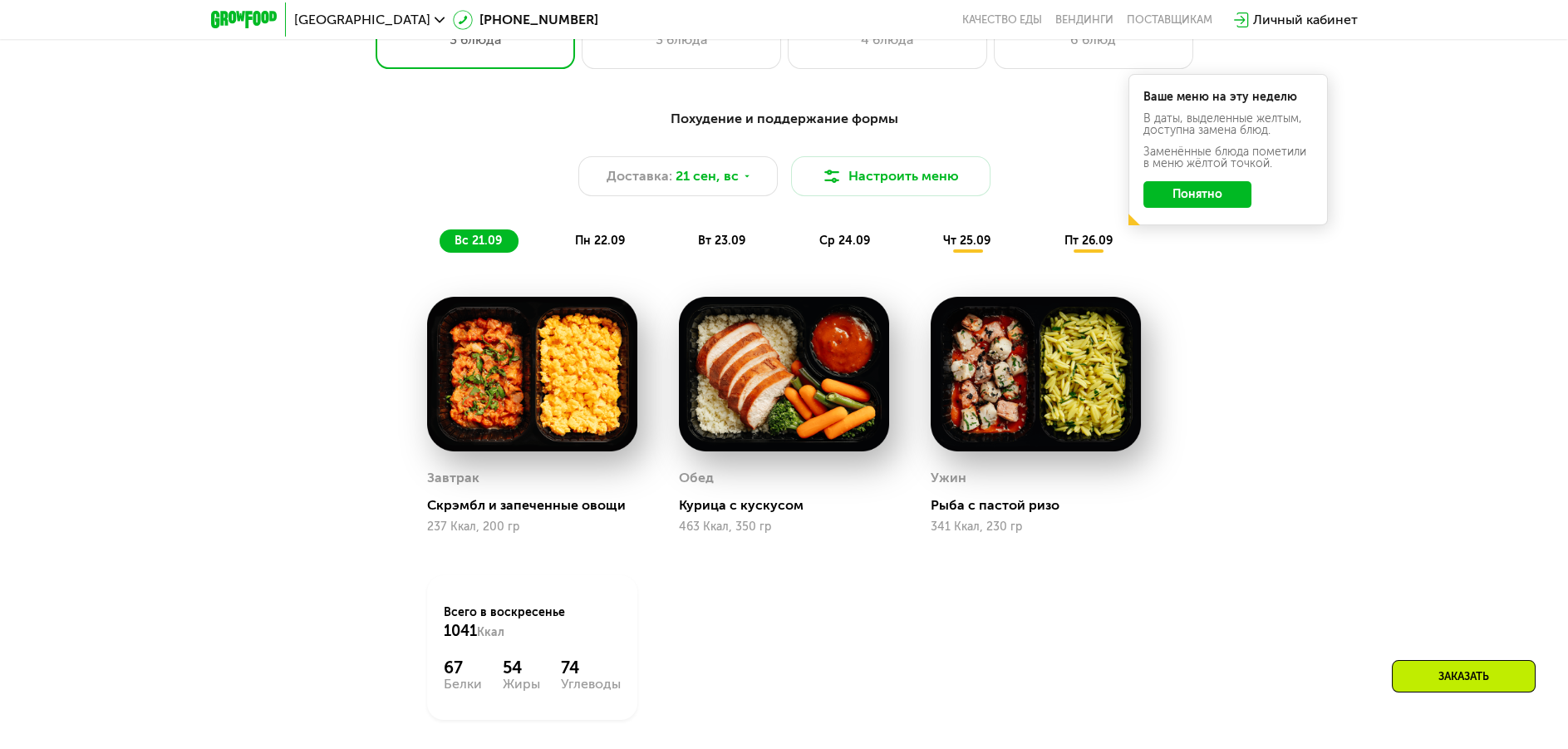
click at [615, 247] on span "пн 22.09" at bounding box center [600, 240] width 50 height 14
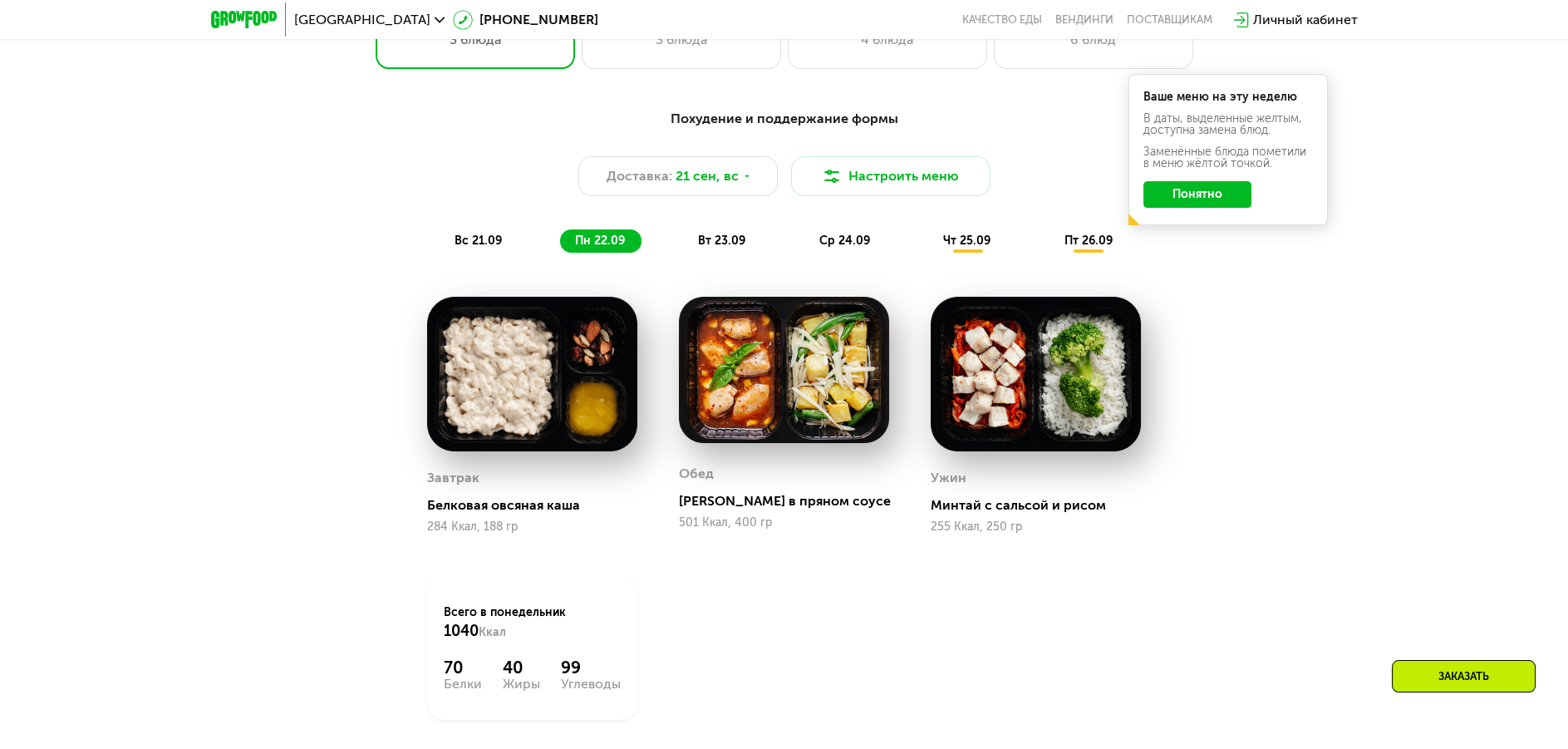
click at [735, 247] on span "вт 23.09" at bounding box center [722, 240] width 48 height 14
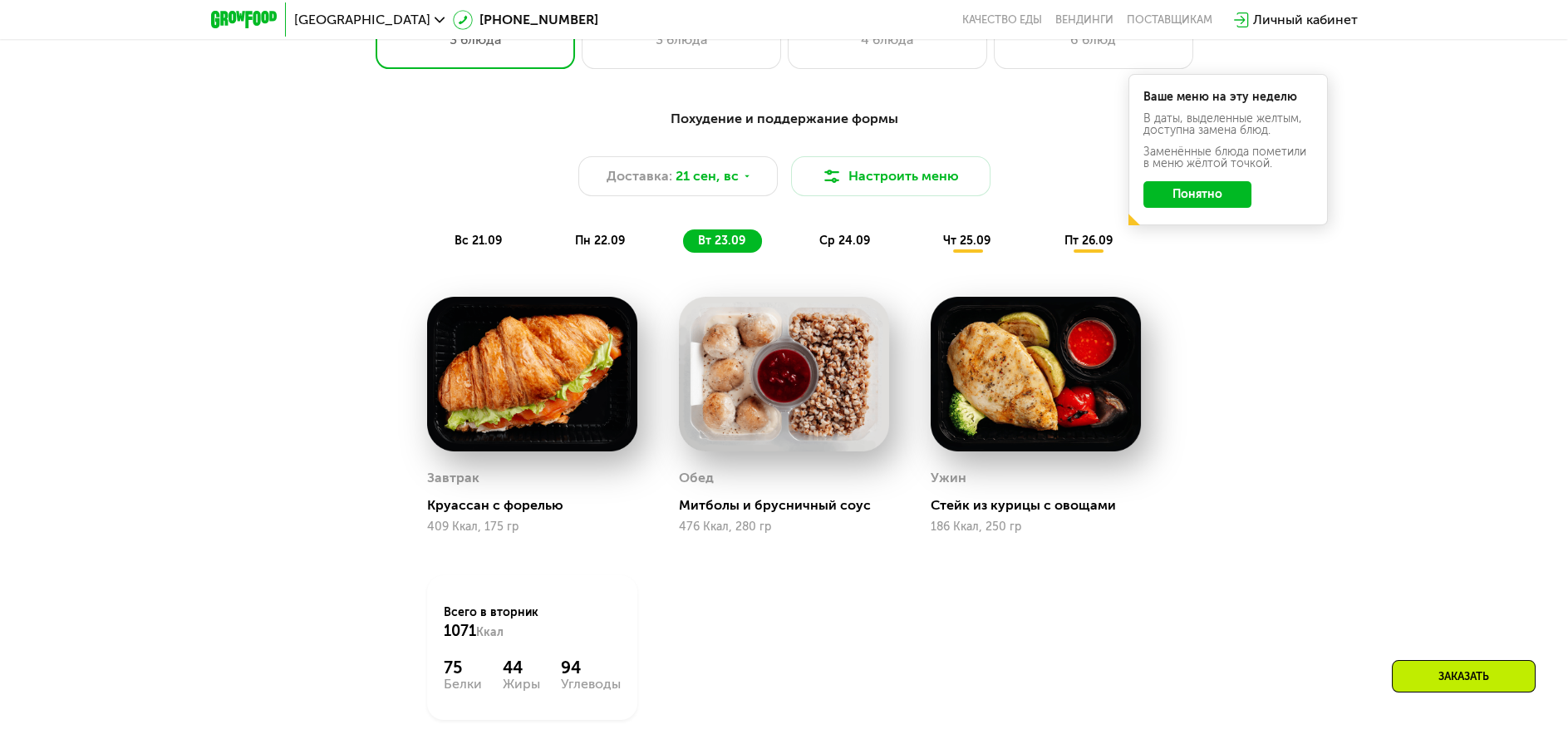
click at [833, 244] on span "ср 24.09" at bounding box center [845, 240] width 51 height 14
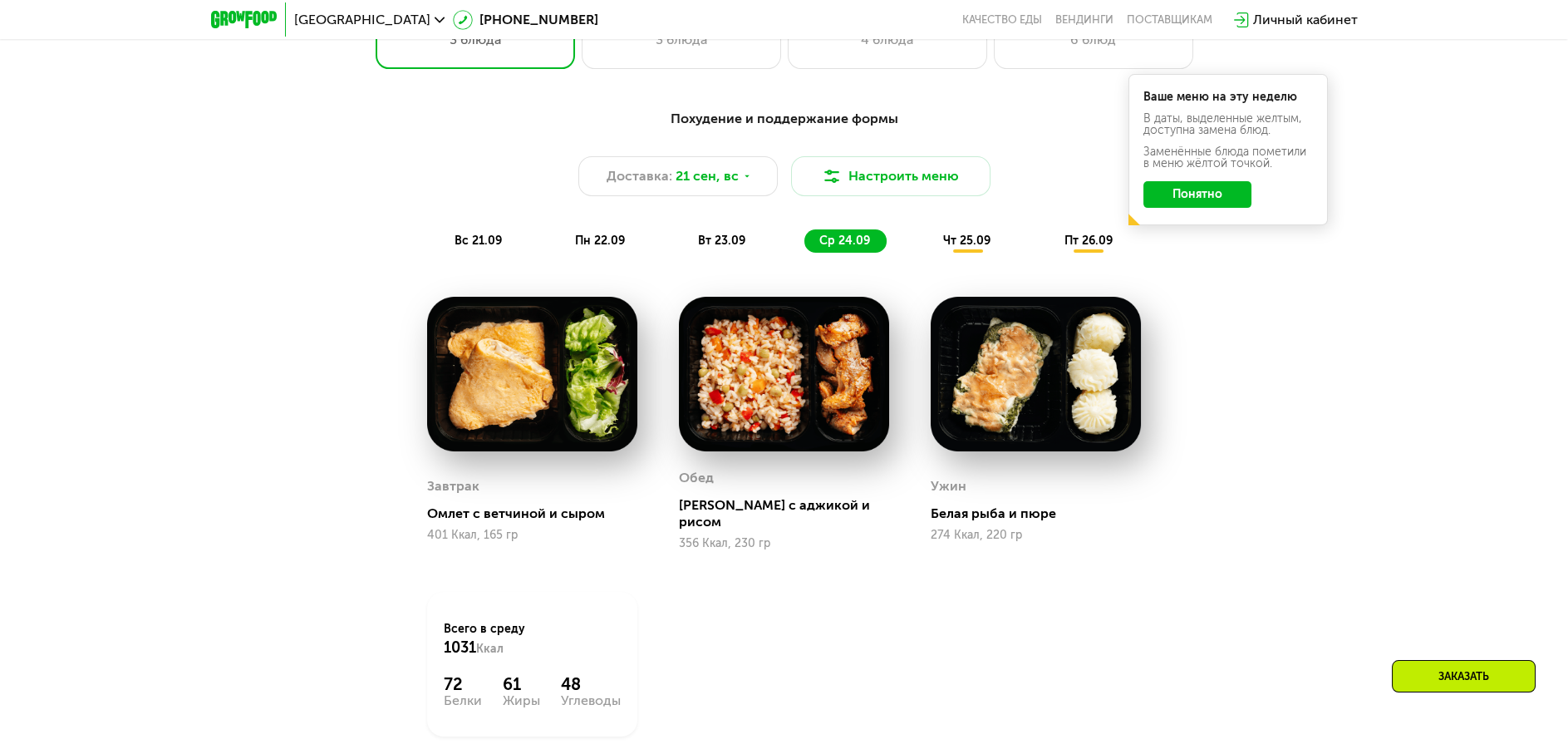
click at [963, 244] on span "чт 25.09" at bounding box center [967, 240] width 48 height 14
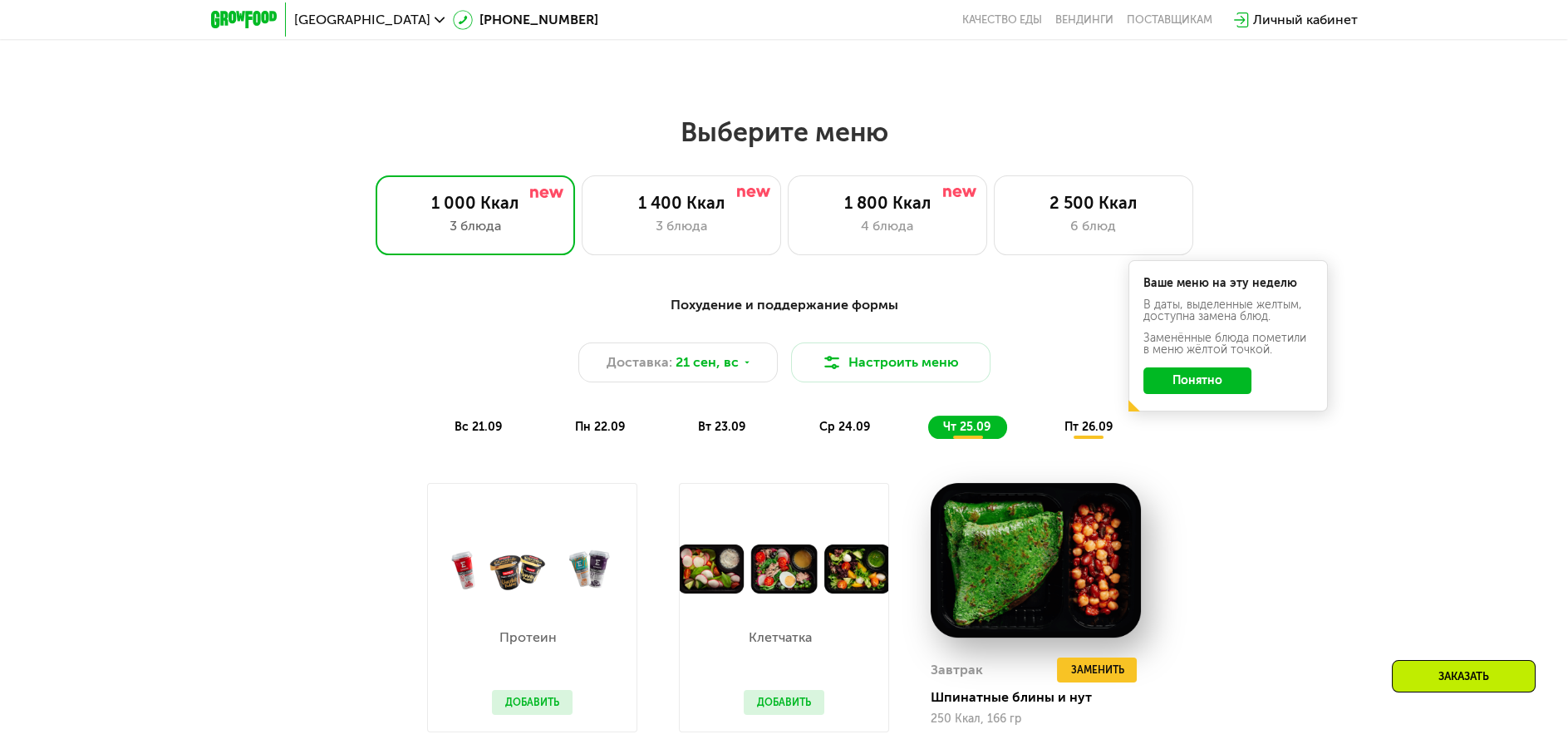
scroll to position [1262, 0]
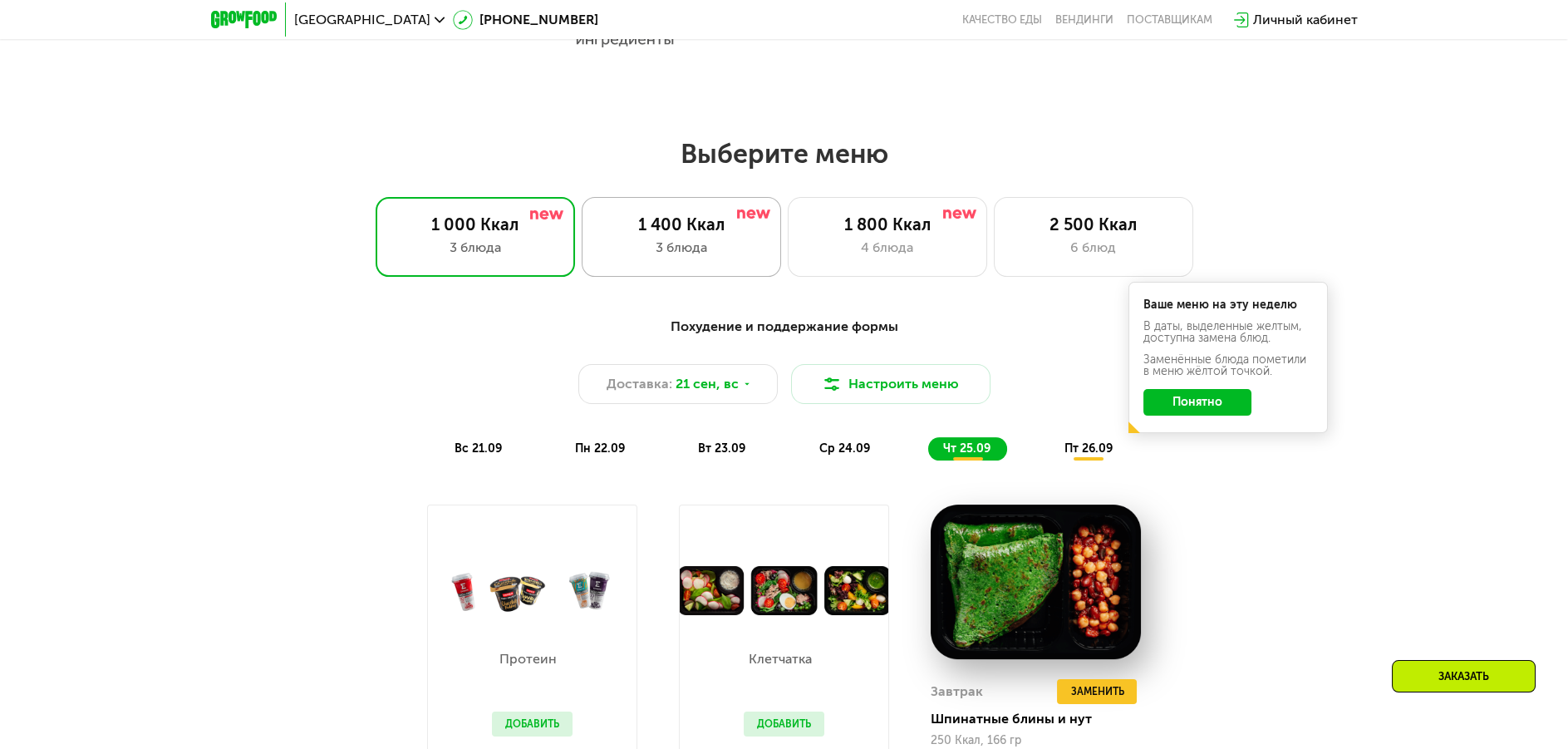
click at [688, 234] on div "1 400 Ккал" at bounding box center [682, 225] width 165 height 20
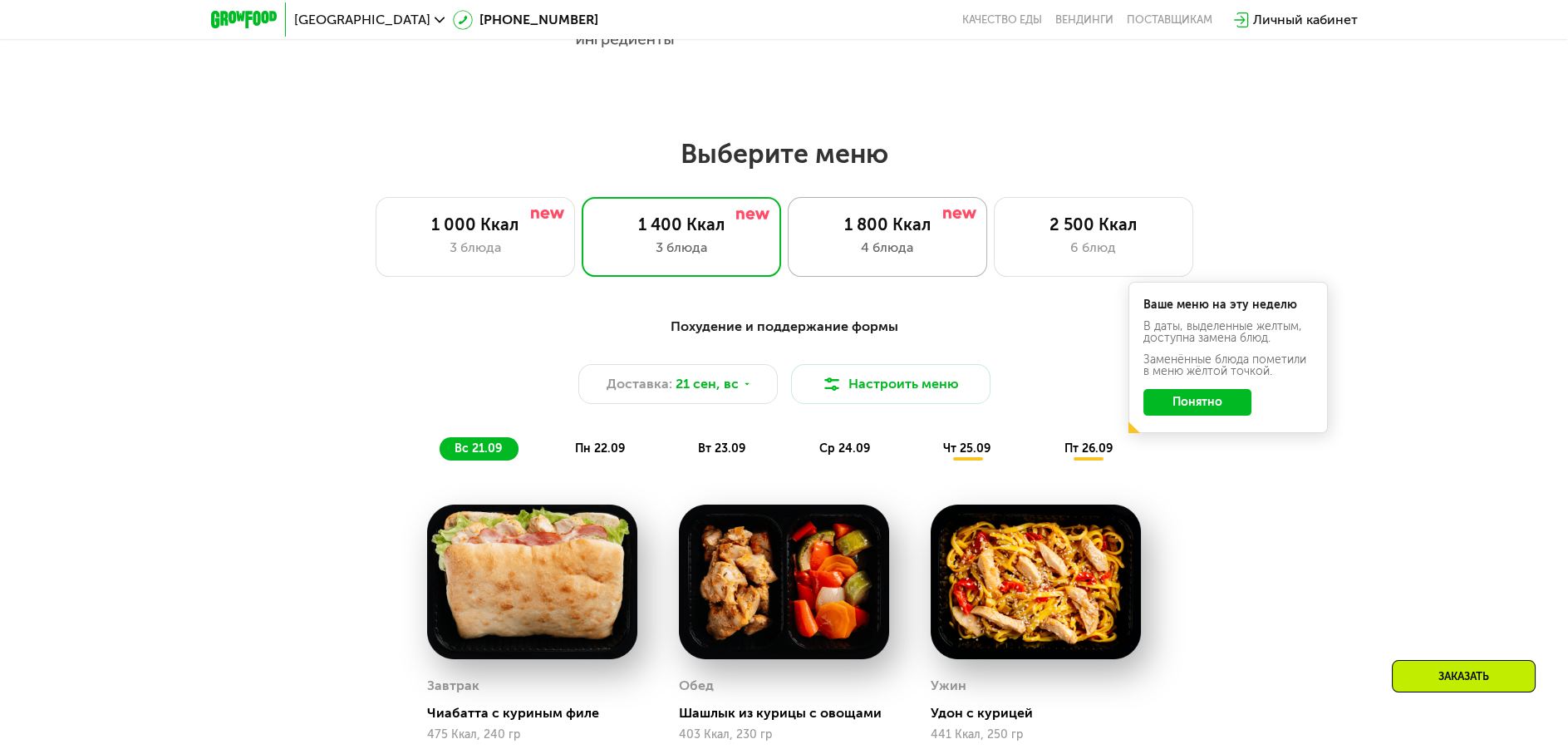
click at [901, 263] on div "1 800 Ккал 4 блюда" at bounding box center [887, 236] width 200 height 79
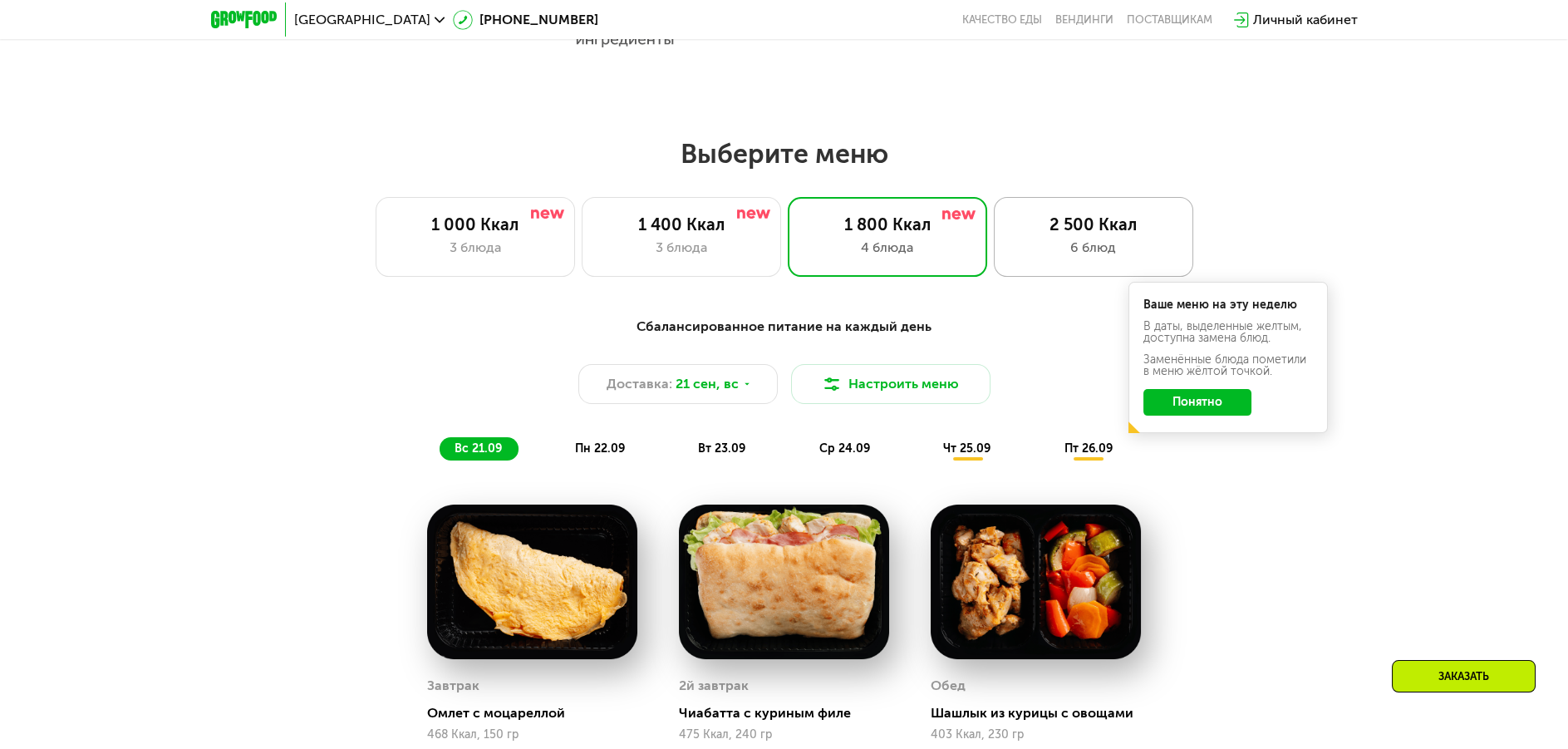
click at [1052, 255] on div "6 блюд" at bounding box center [1094, 247] width 165 height 20
